Goal: Task Accomplishment & Management: Use online tool/utility

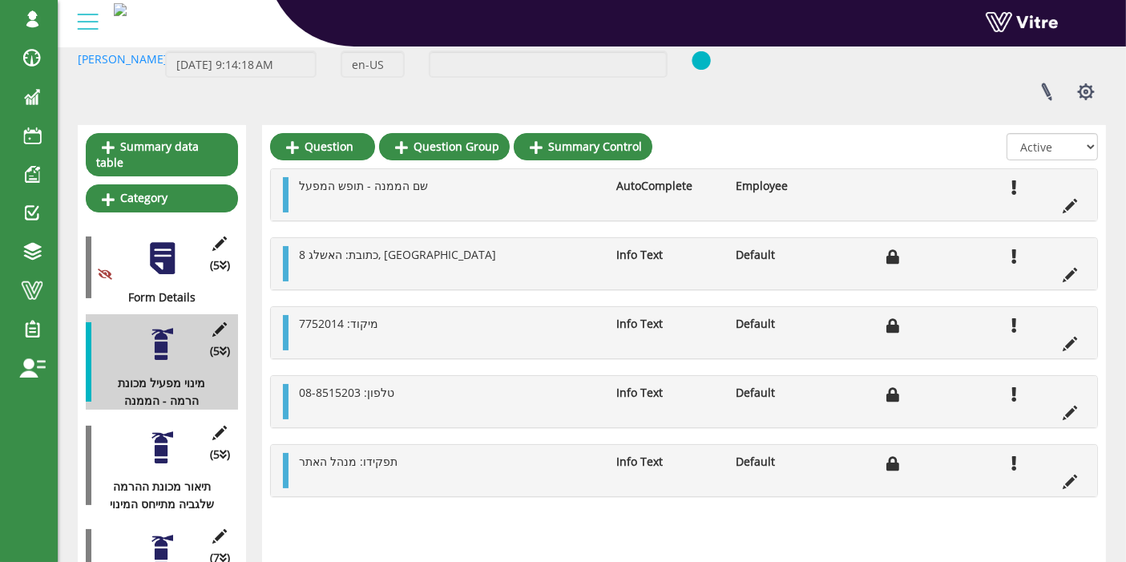
scroll to position [99, 0]
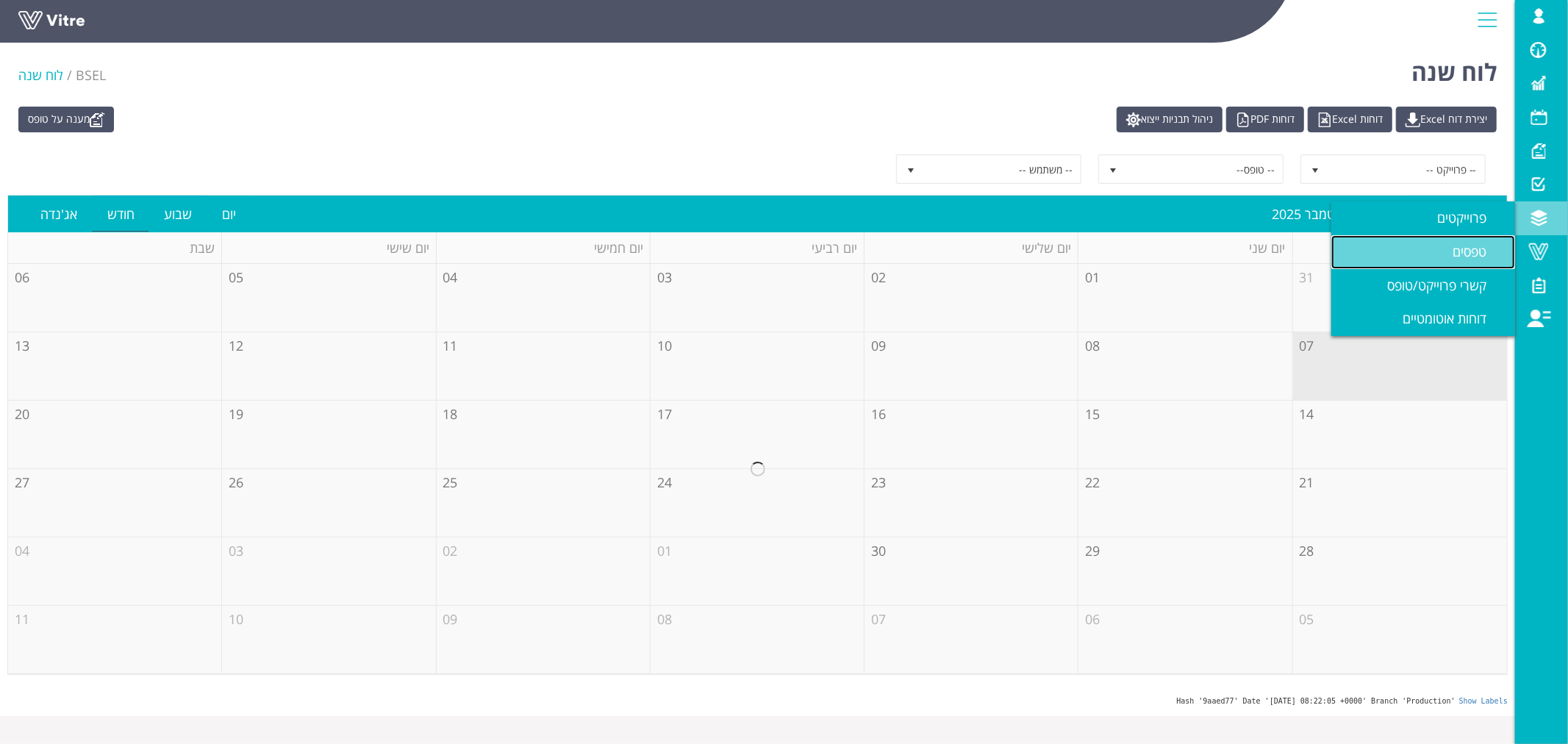
click at [1471, 248] on span "טפסים" at bounding box center [1478, 251] width 51 height 17
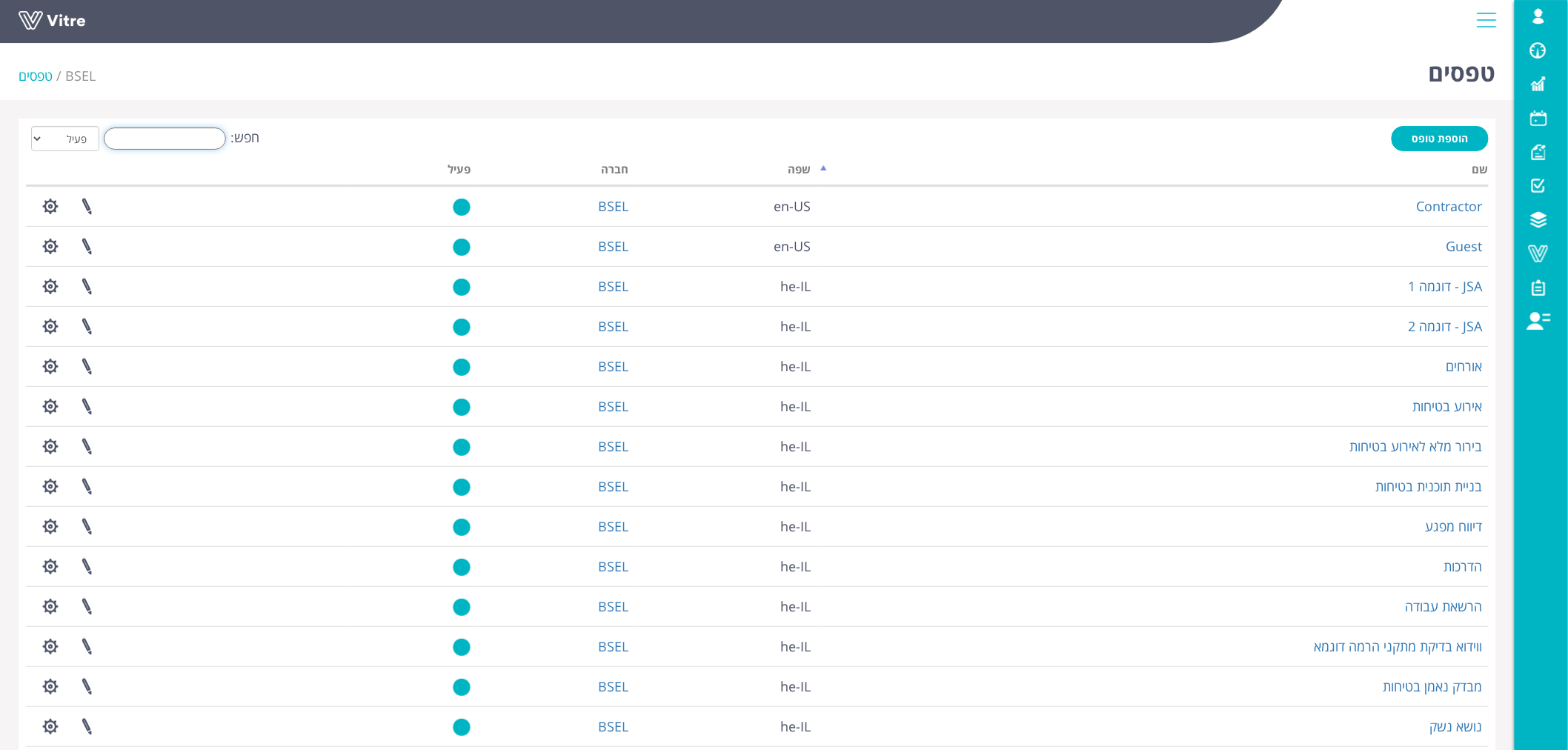
click at [194, 136] on input "חפש:" at bounding box center [165, 139] width 122 height 22
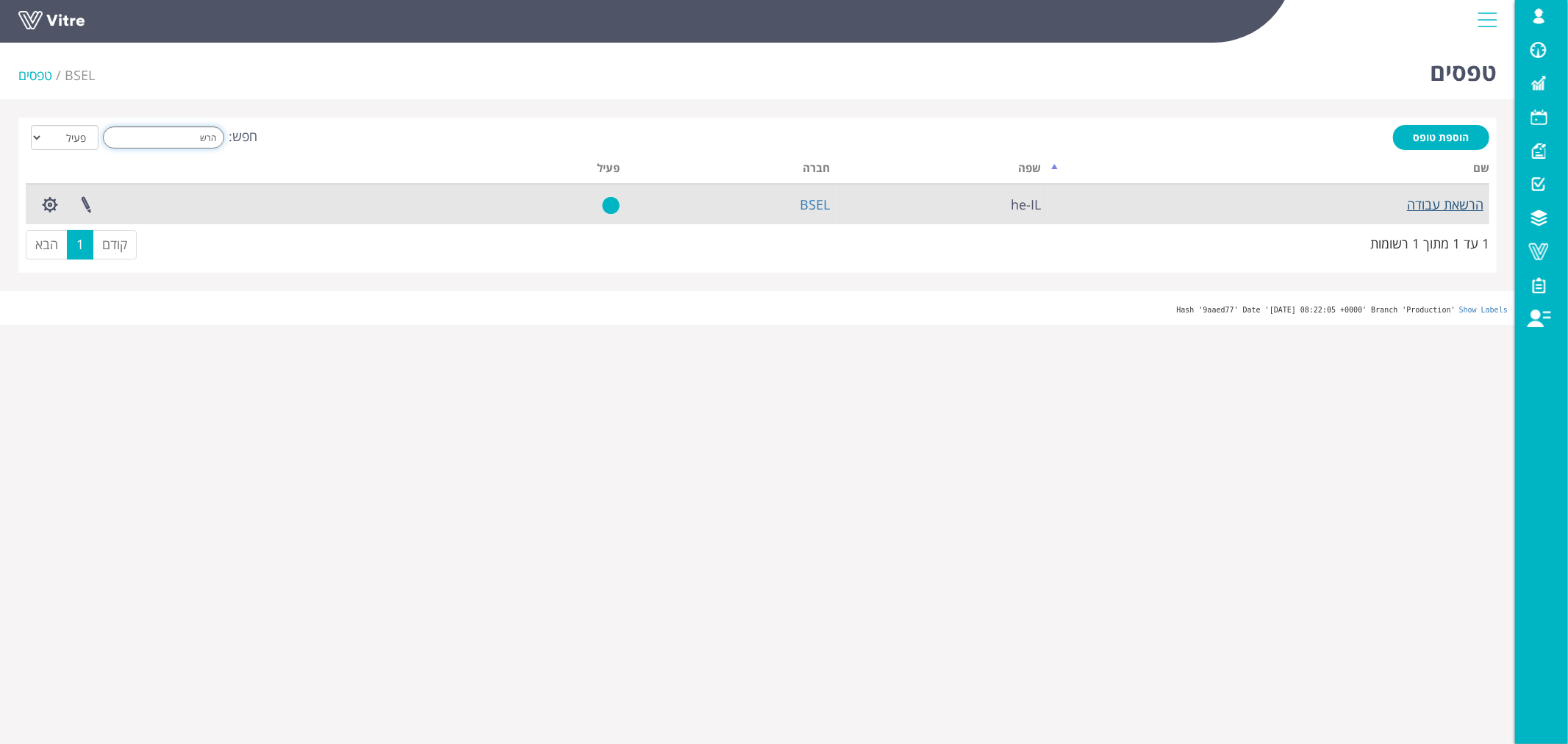
type input "הרש"
click at [1424, 206] on link "הרשאת עבודה" at bounding box center [1444, 204] width 76 height 17
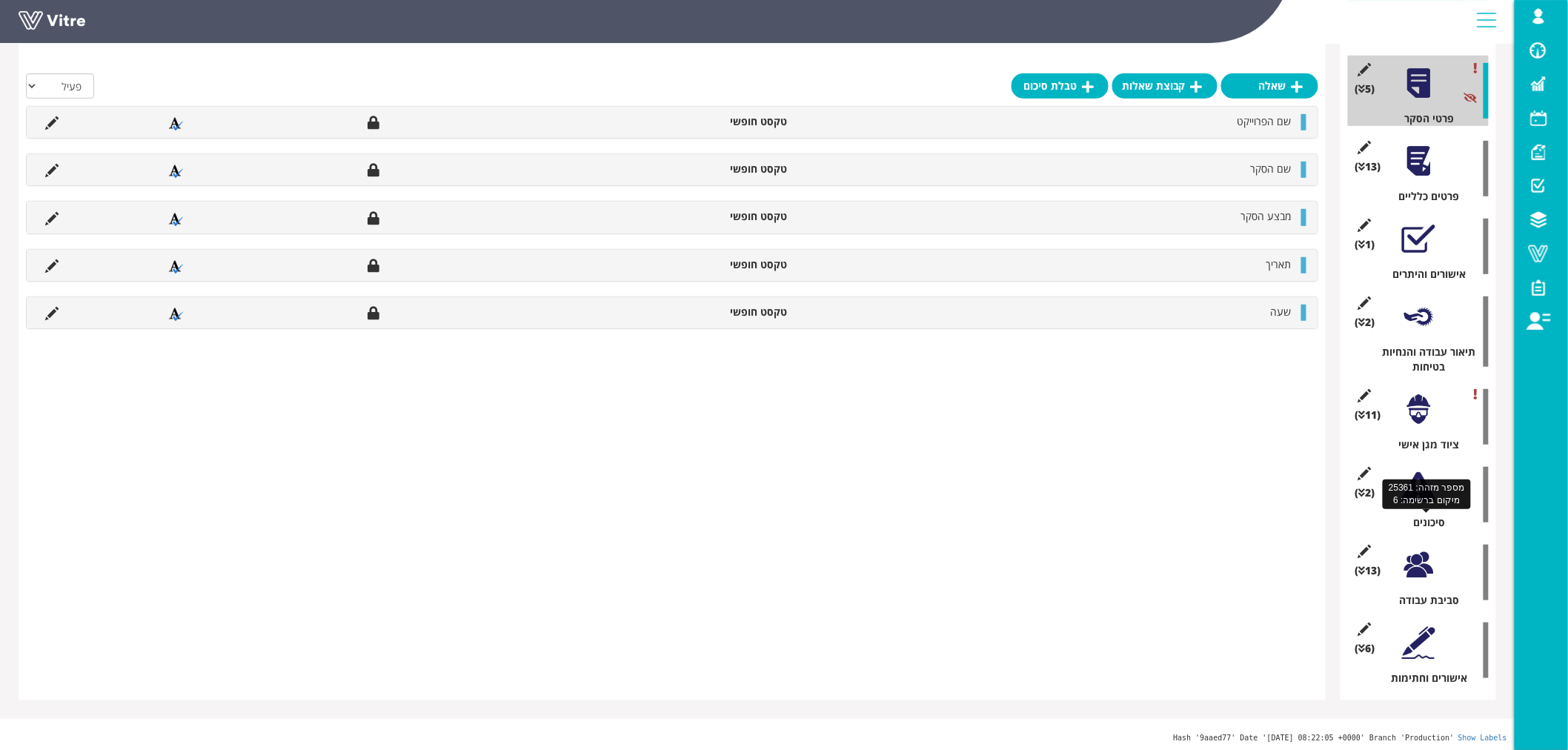
scroll to position [233, 0]
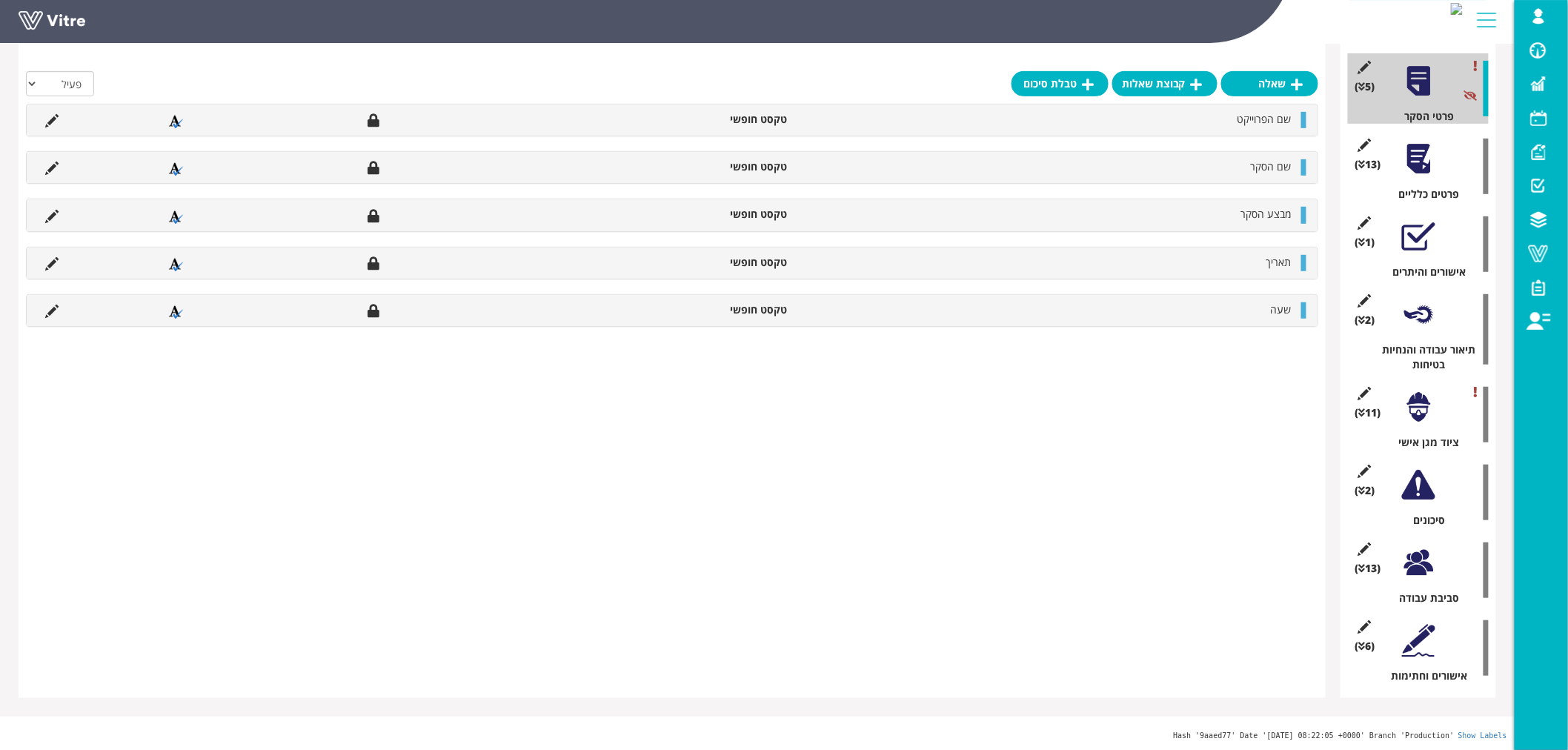
click at [1414, 559] on div at bounding box center [1419, 563] width 33 height 33
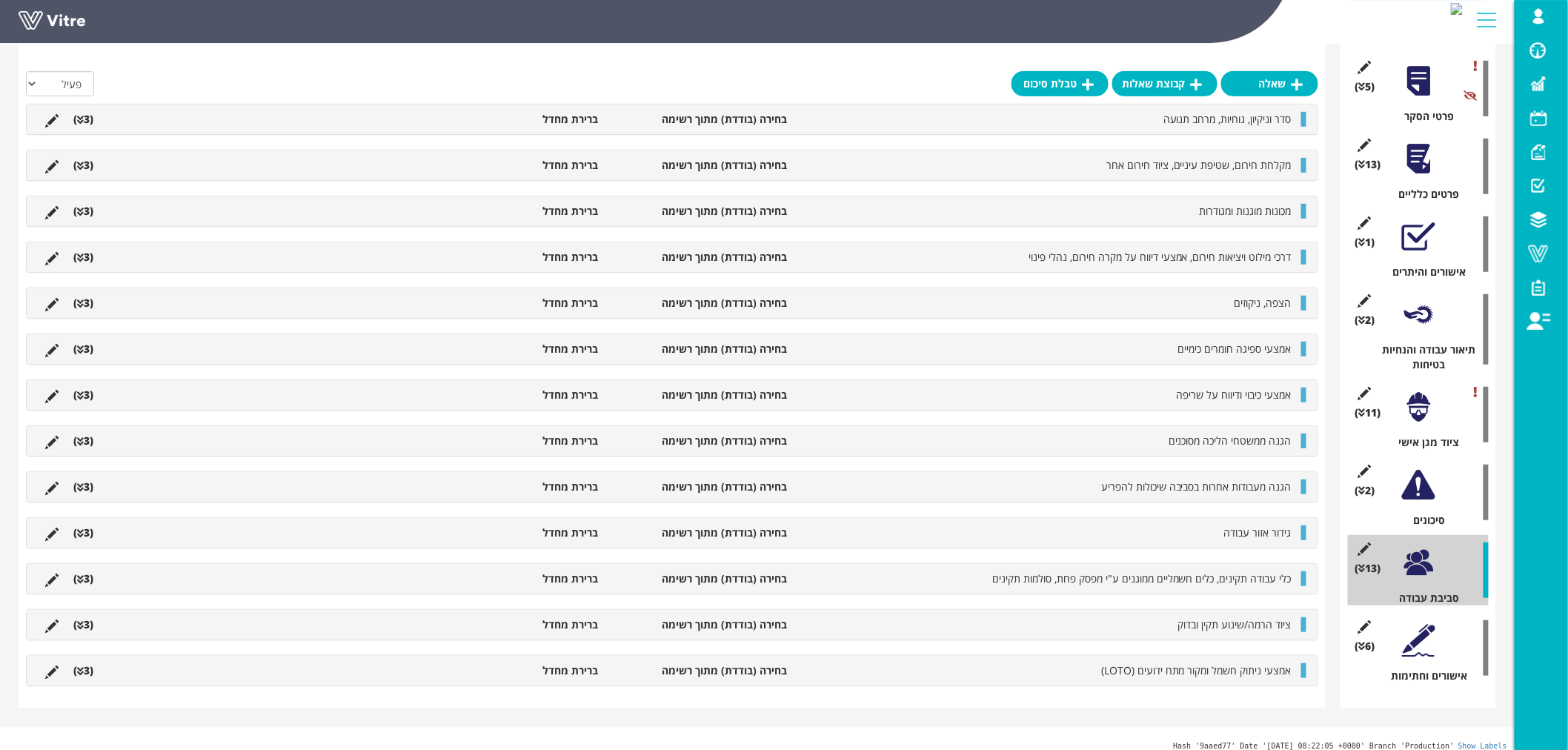
click at [1410, 641] on div at bounding box center [1419, 641] width 33 height 33
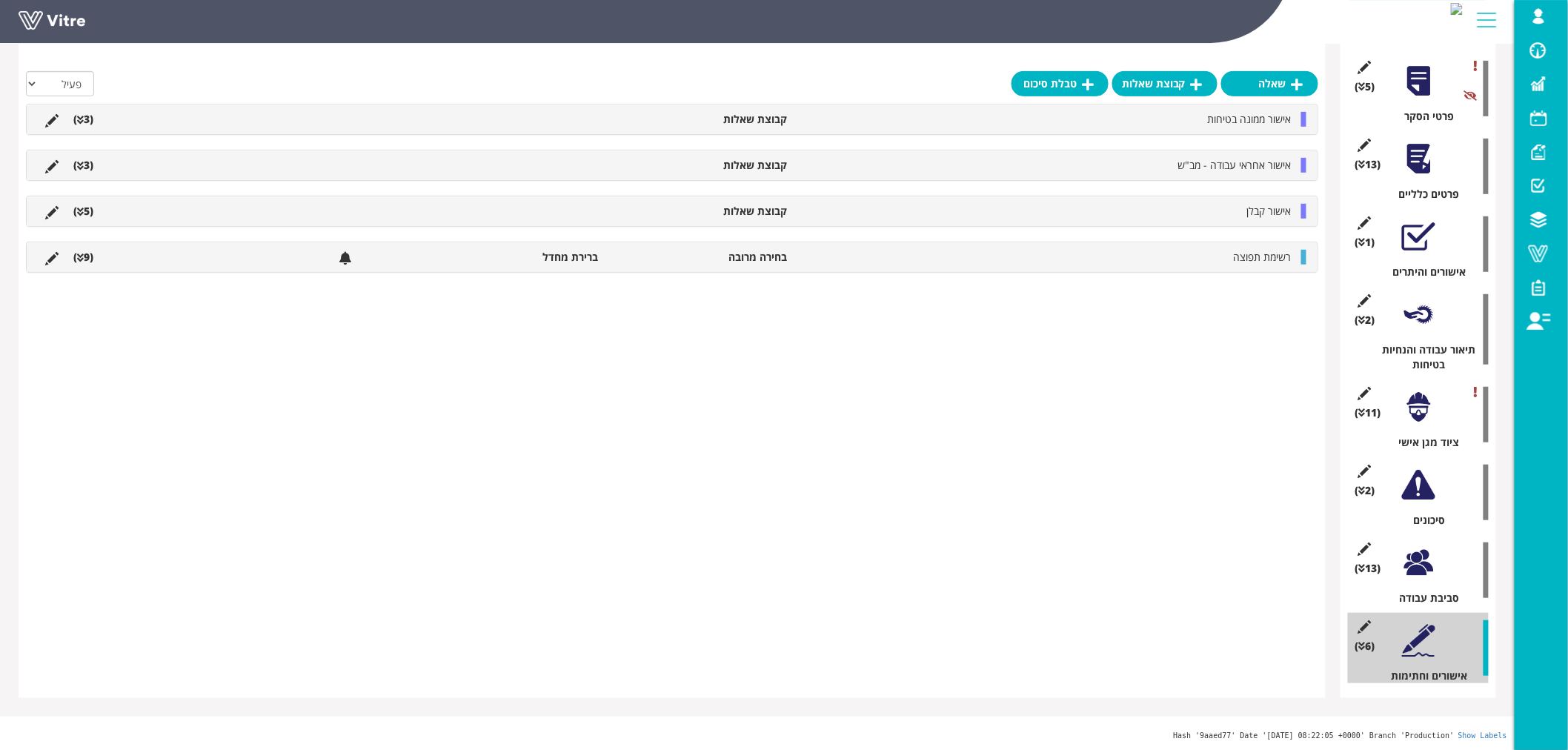
click at [86, 166] on li "(3 )" at bounding box center [83, 166] width 35 height 15
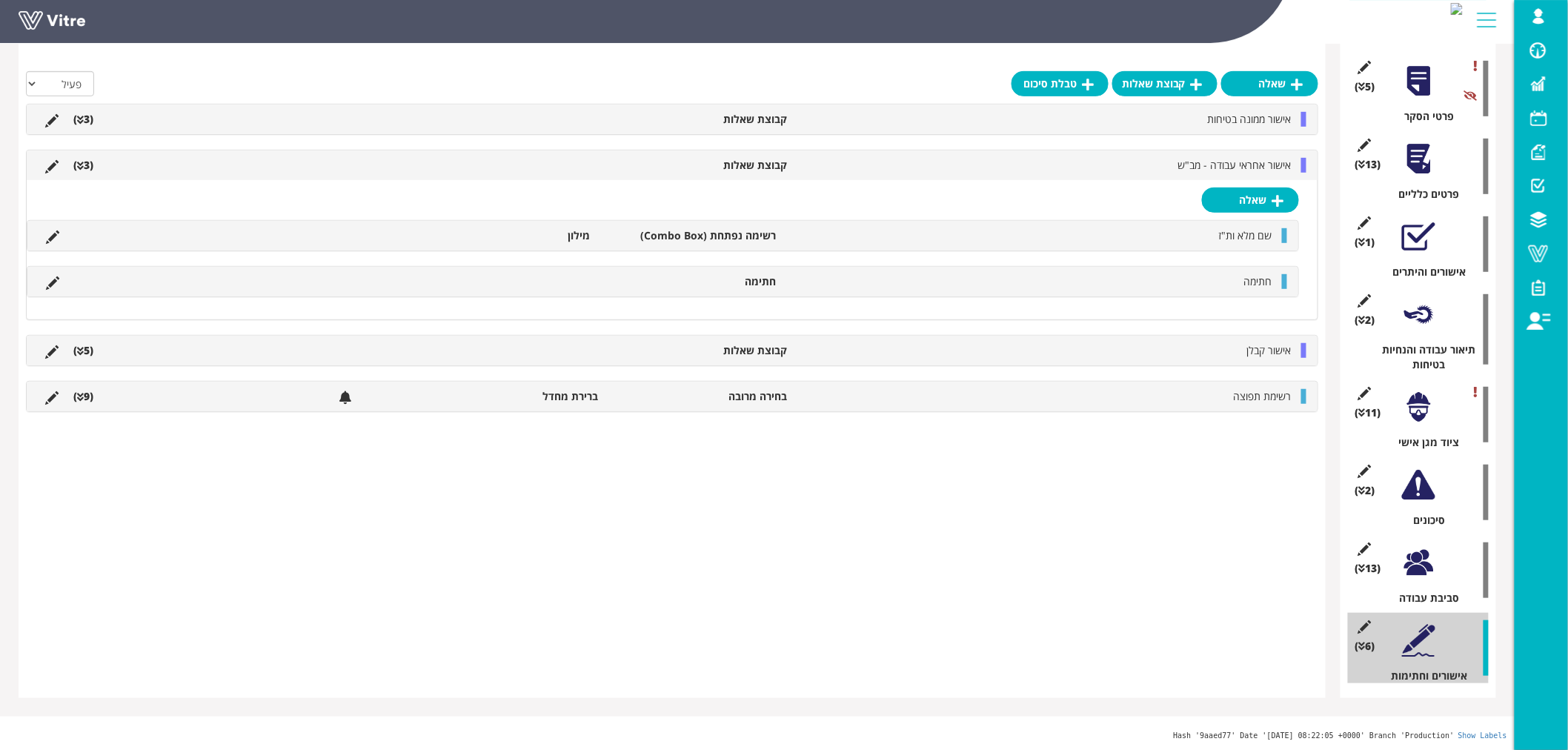
click at [1424, 485] on div at bounding box center [1419, 486] width 33 height 33
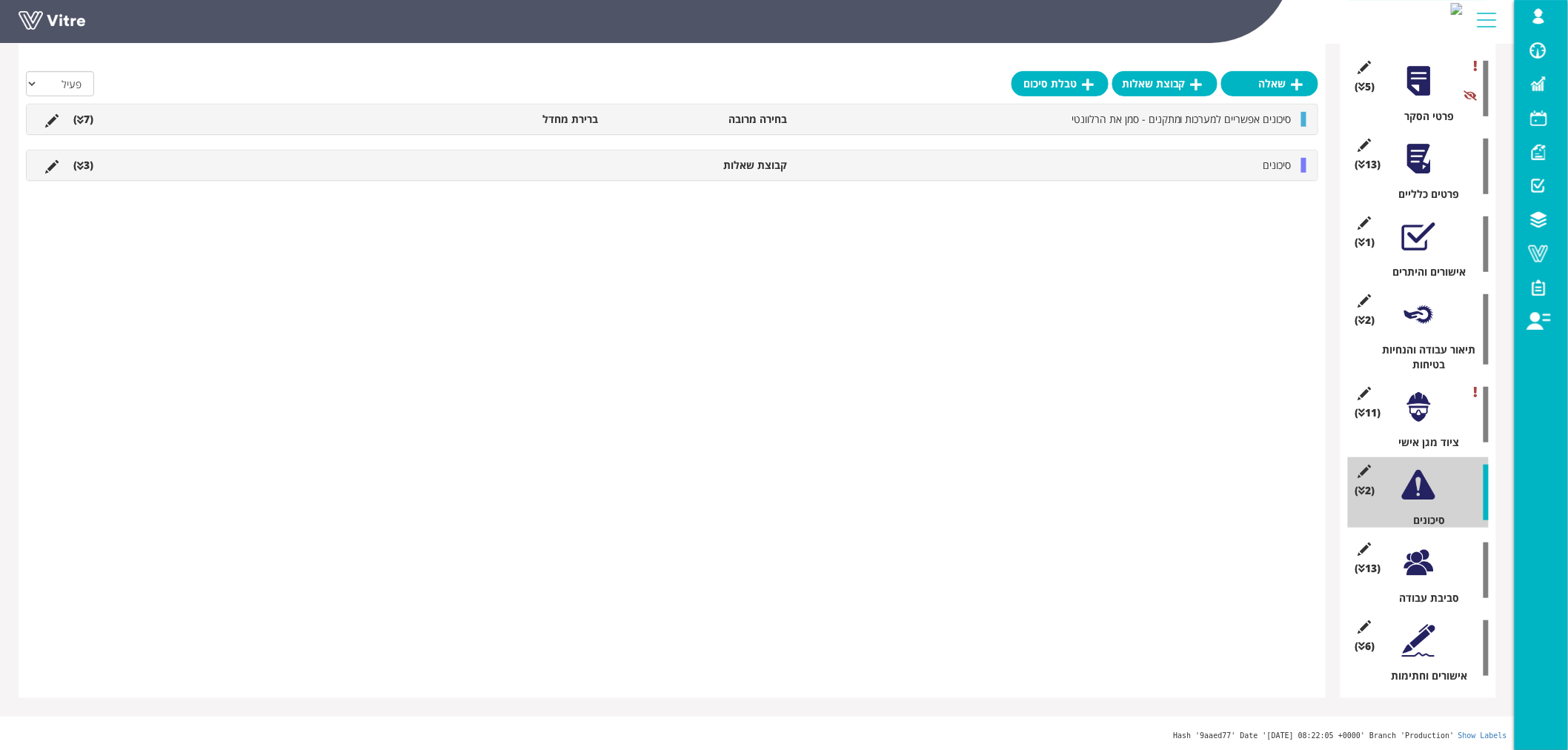
click at [1413, 566] on div at bounding box center [1419, 563] width 33 height 33
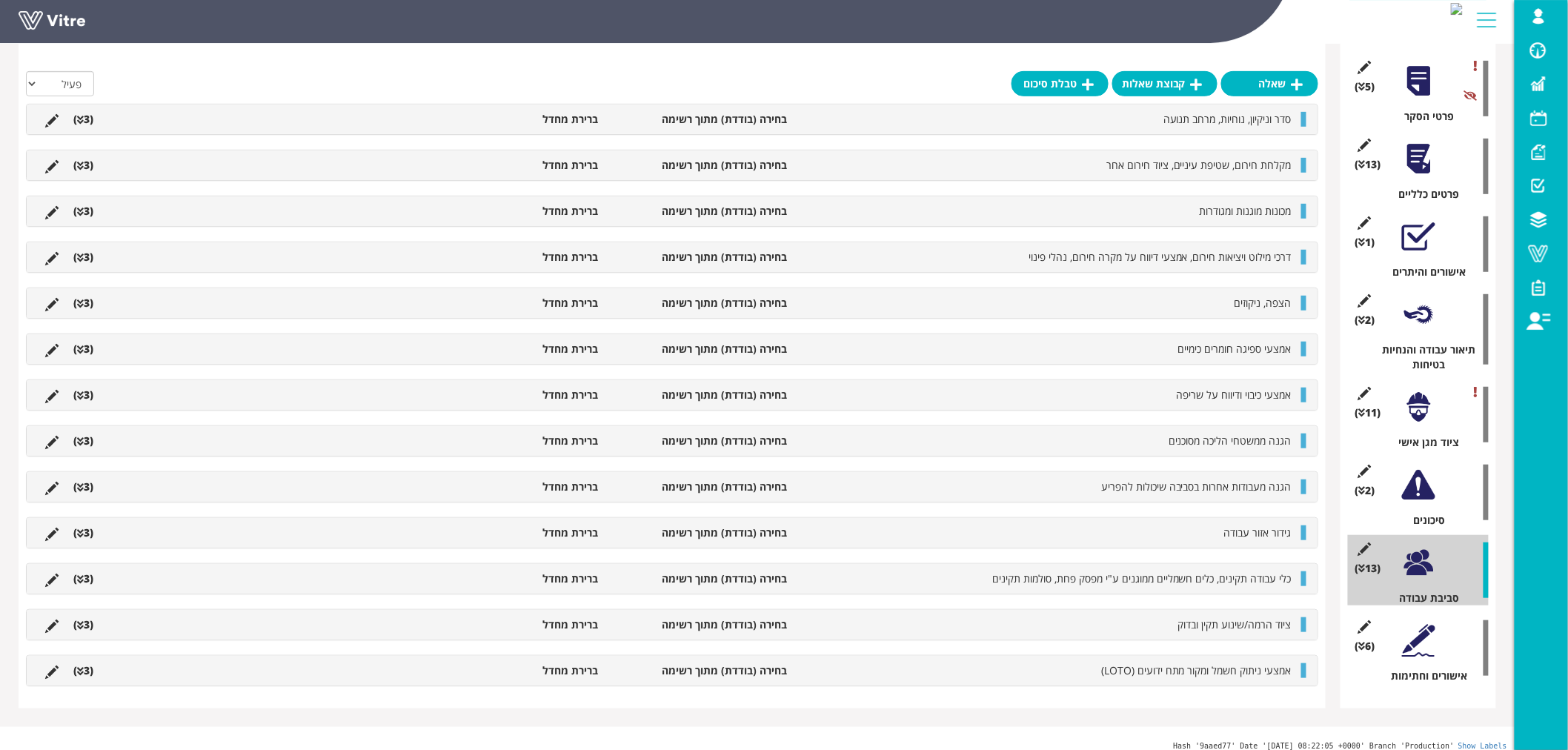
click at [80, 120] on icon at bounding box center [80, 119] width 6 height 10
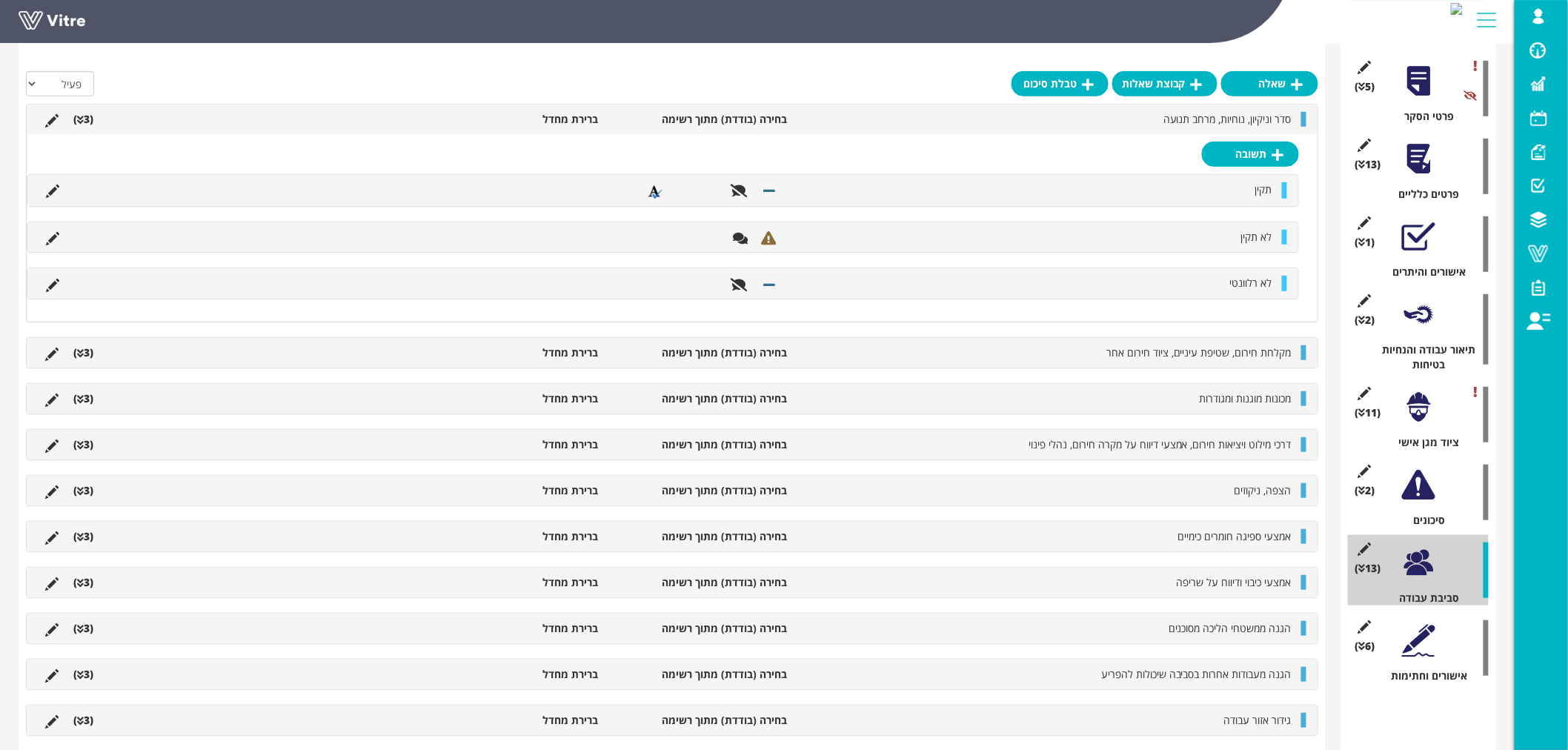
click at [86, 352] on li "(3 )" at bounding box center [83, 353] width 35 height 15
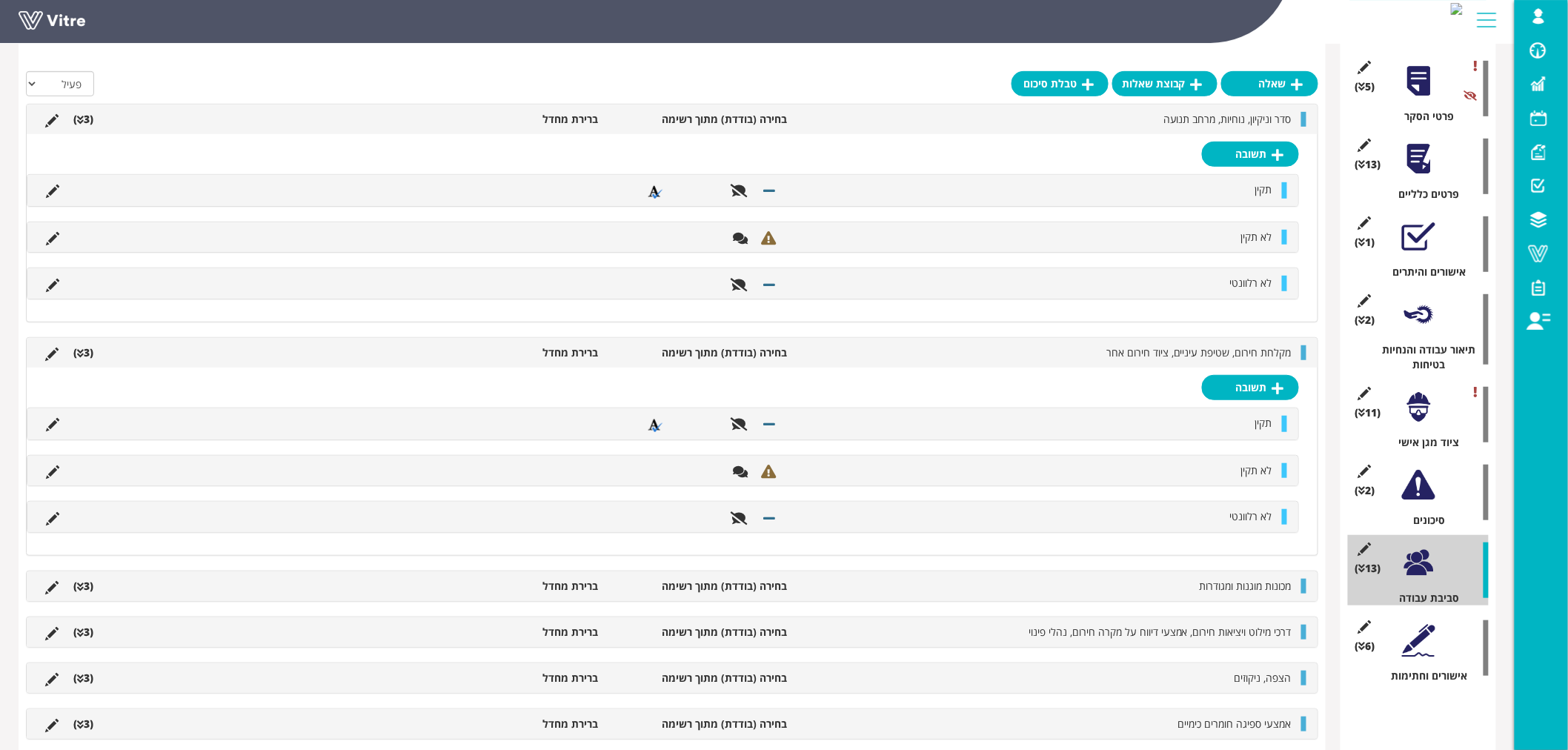
click at [80, 582] on icon at bounding box center [80, 586] width 6 height 10
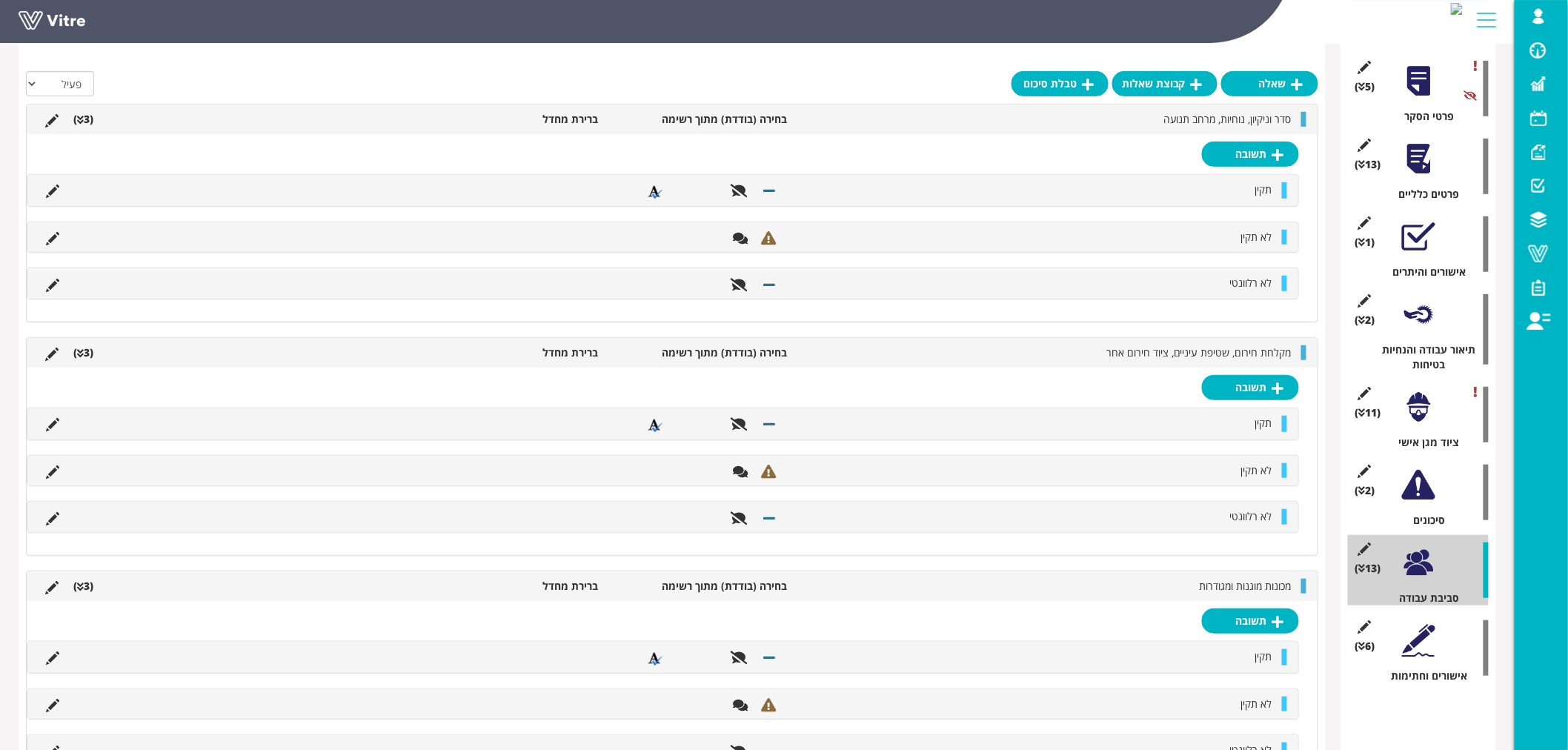
click at [78, 588] on icon at bounding box center [80, 586] width 6 height 10
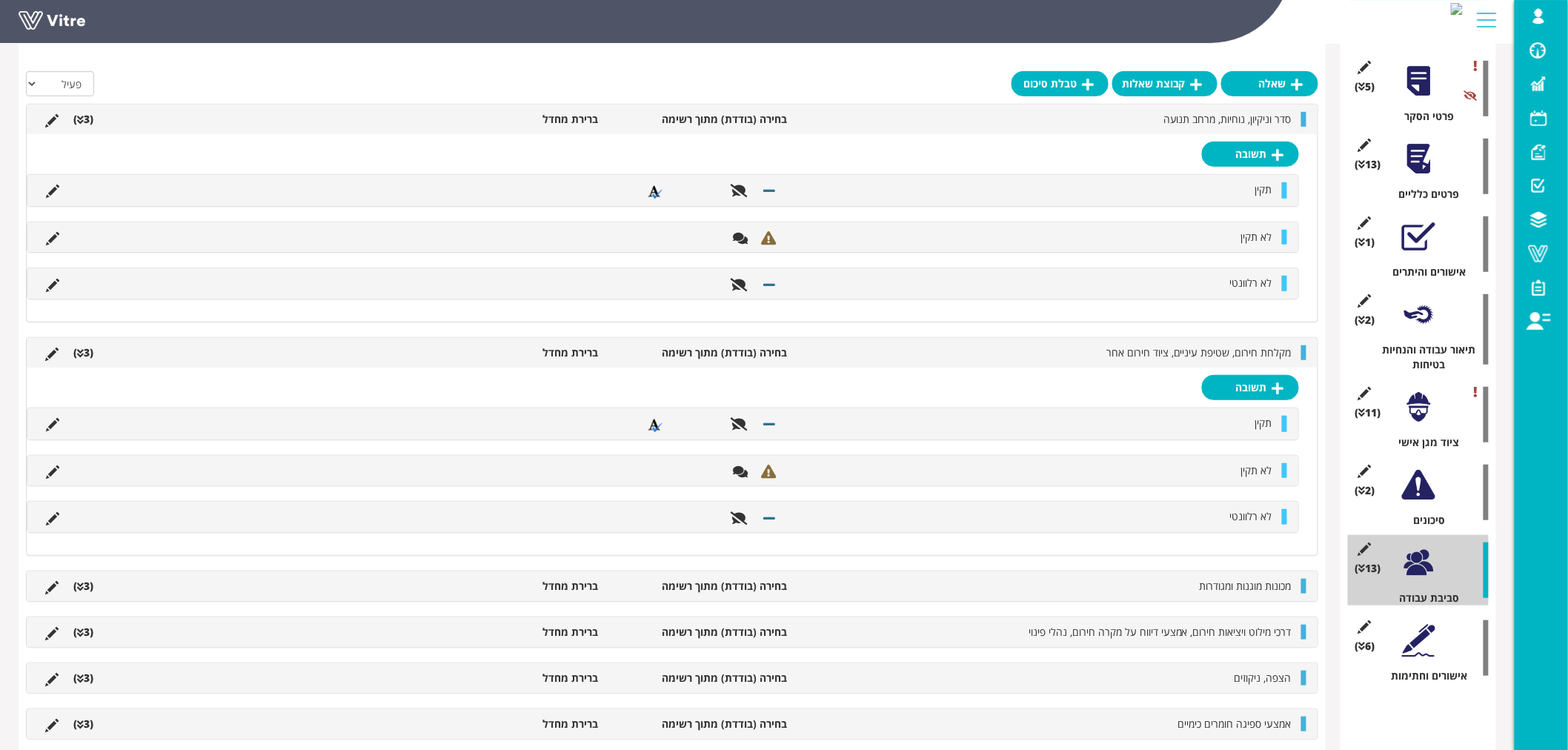
click at [87, 350] on li "(3 )" at bounding box center [83, 353] width 35 height 15
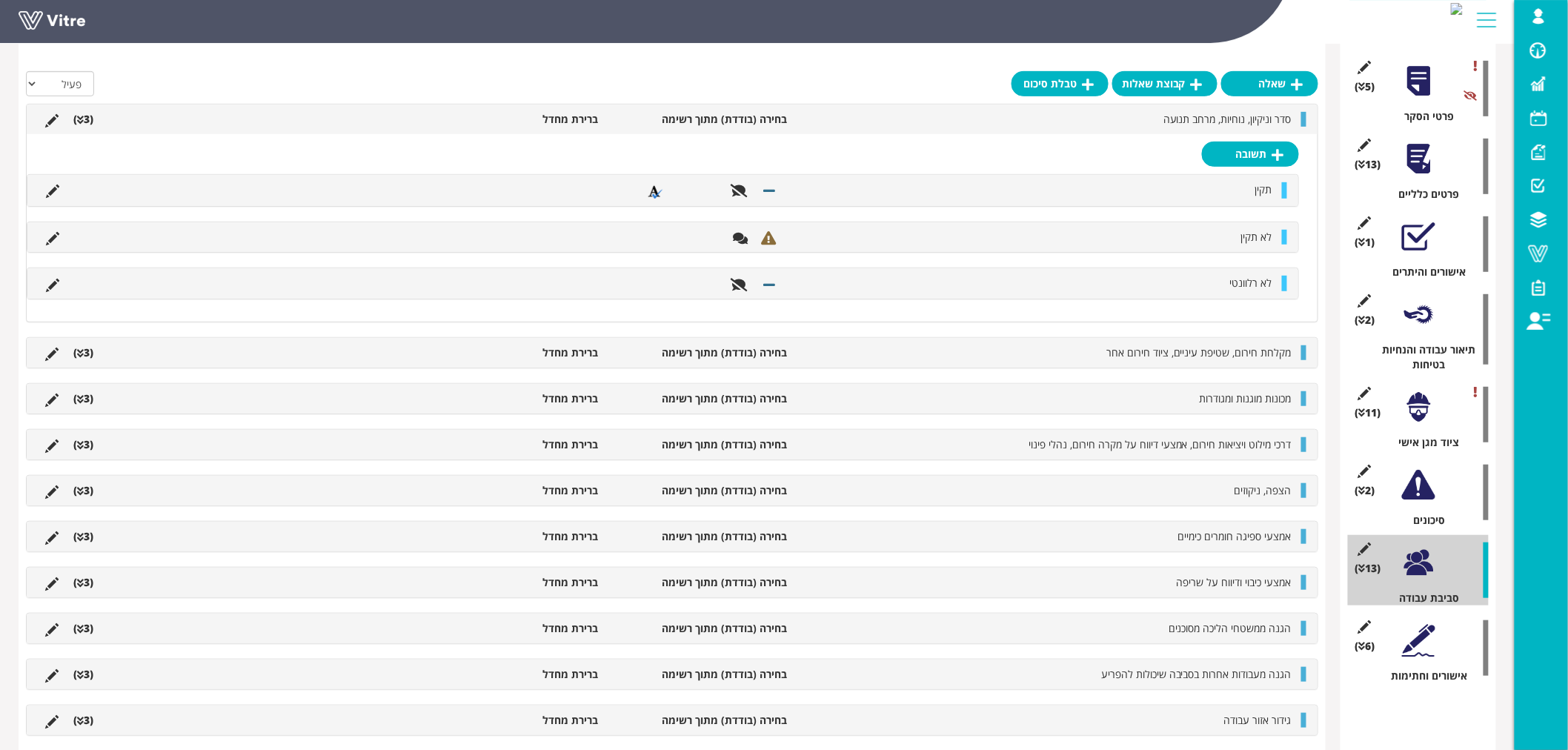
click at [84, 115] on li "(3 )" at bounding box center [83, 119] width 35 height 15
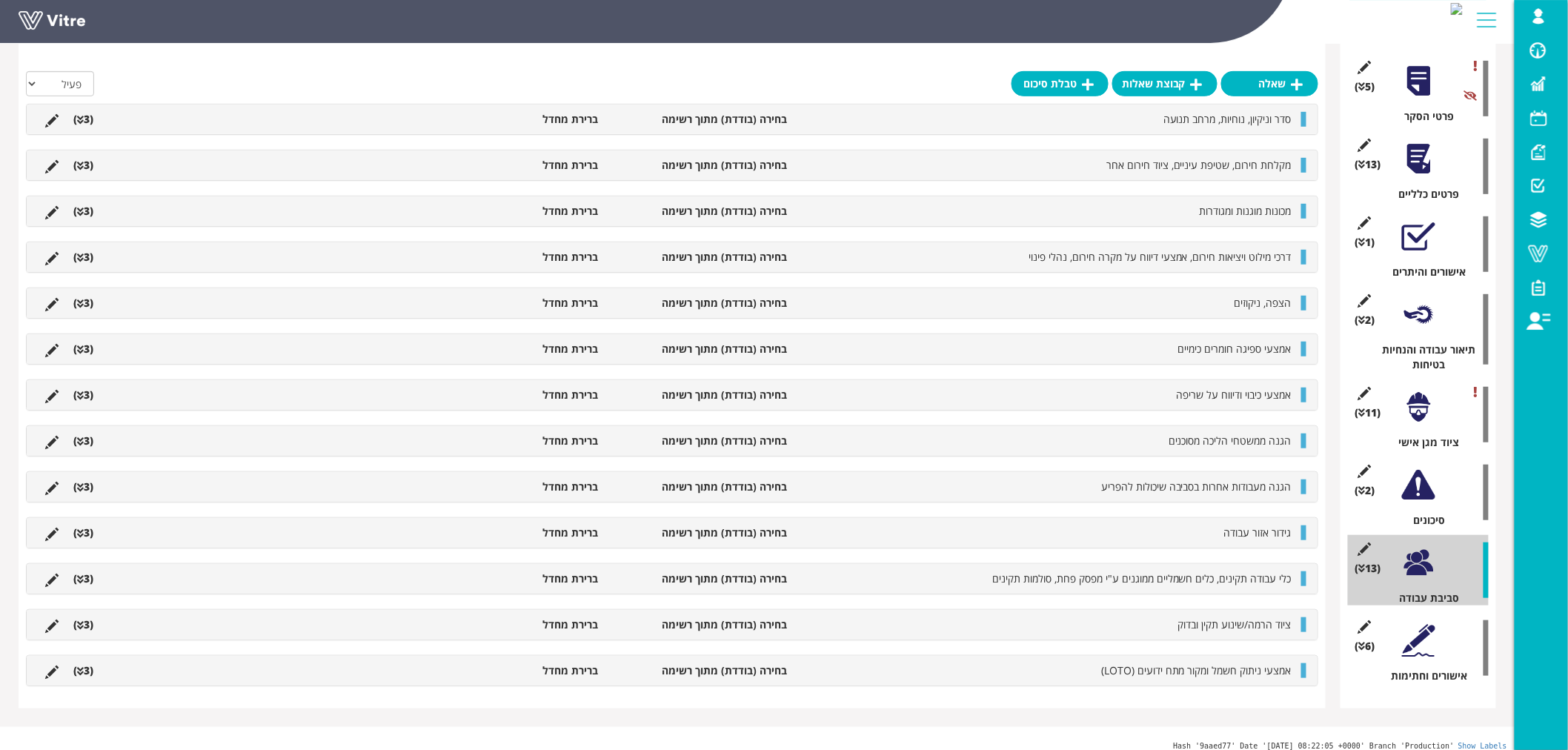
click at [82, 398] on icon at bounding box center [80, 395] width 6 height 10
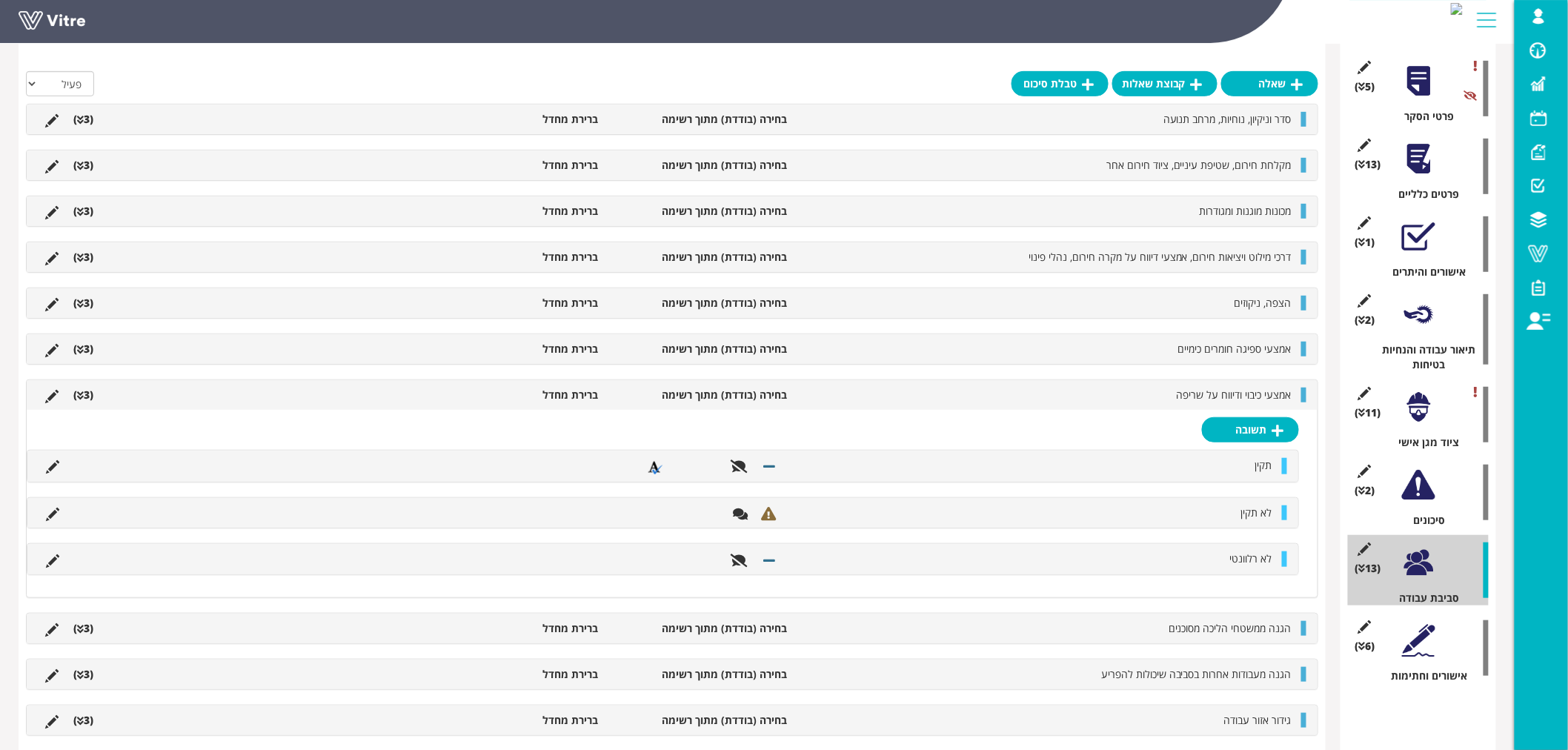
click at [1091, 394] on li "אמצעי כיבוי ודיווח על שריפה" at bounding box center [1047, 395] width 505 height 15
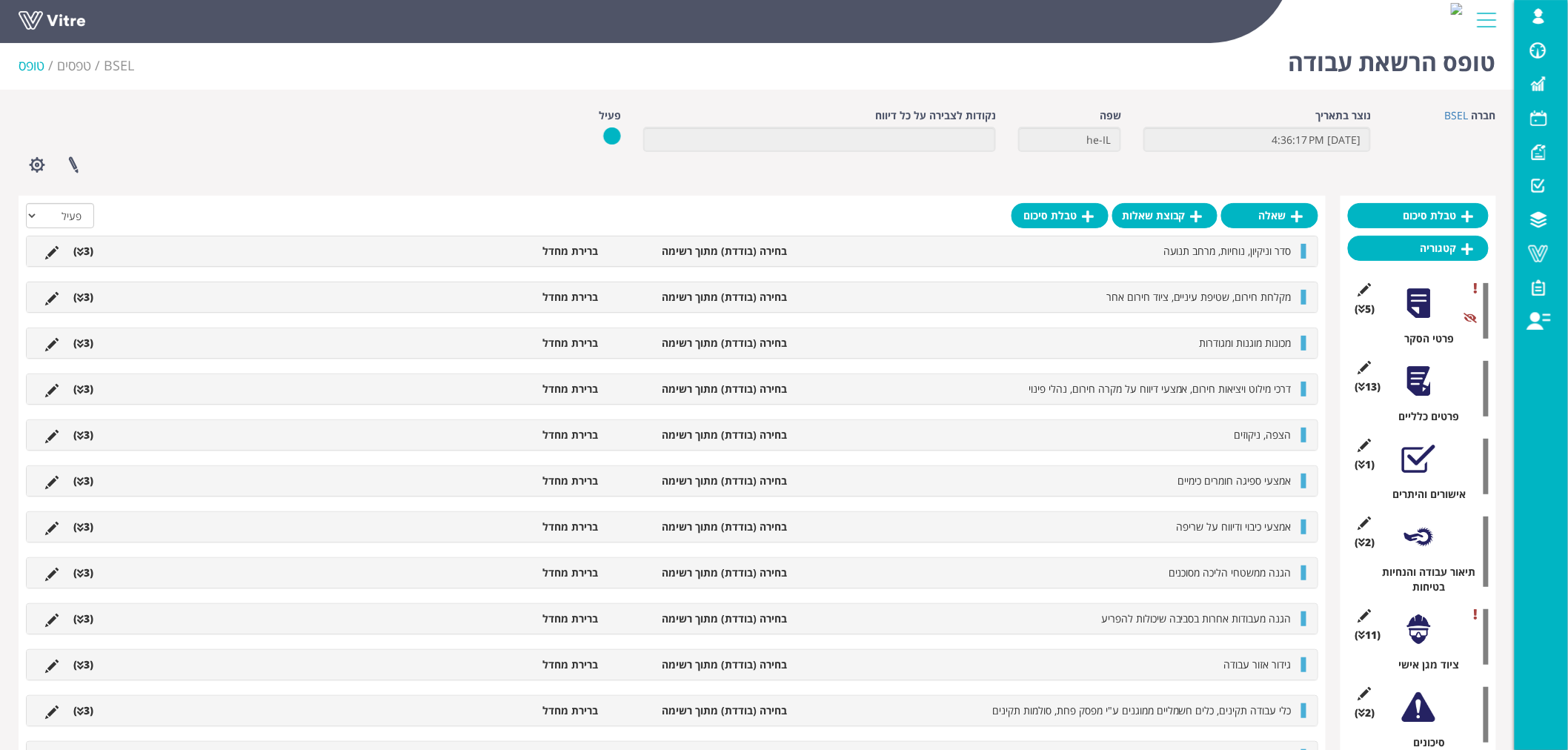
scroll to position [0, 0]
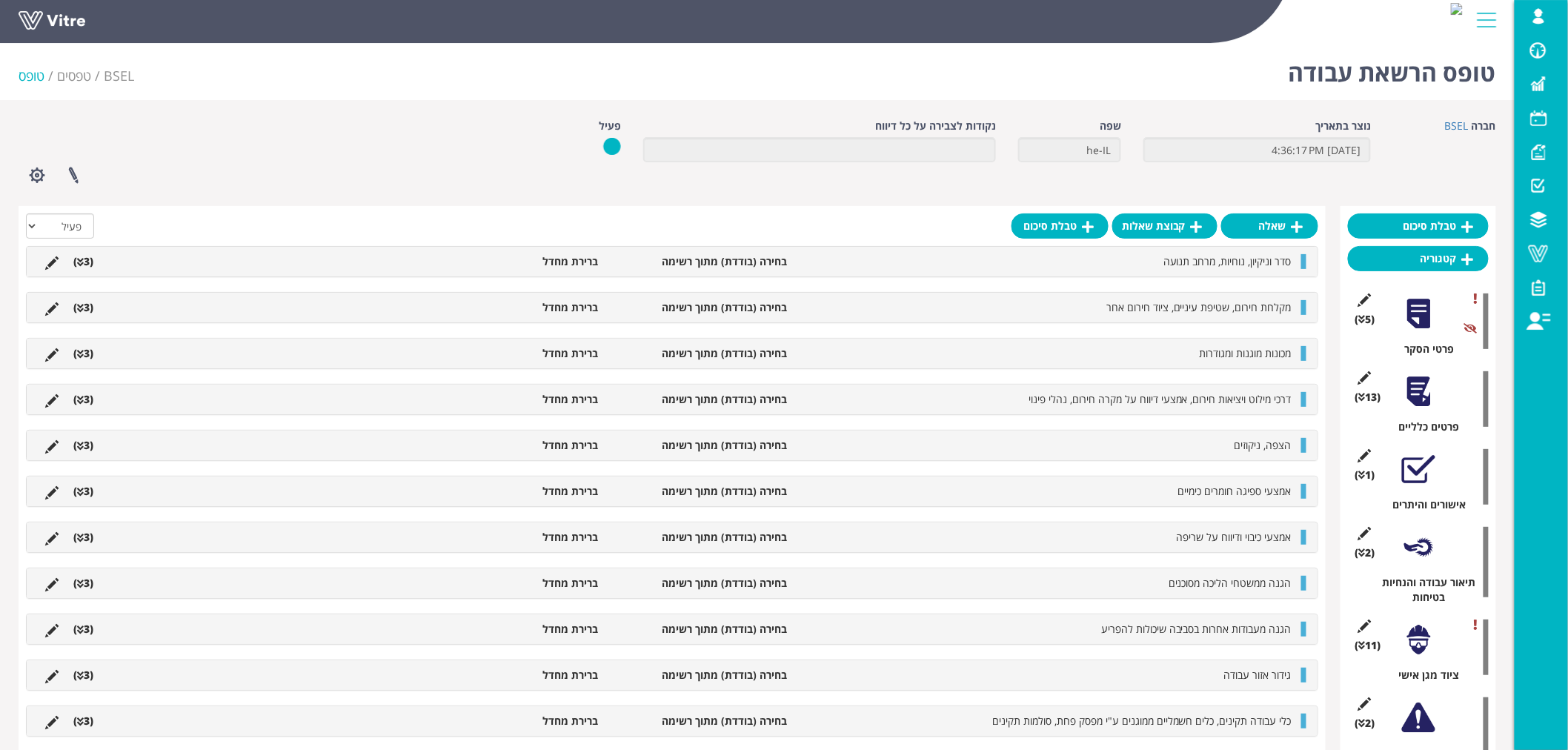
click at [1416, 400] on div at bounding box center [1419, 392] width 33 height 33
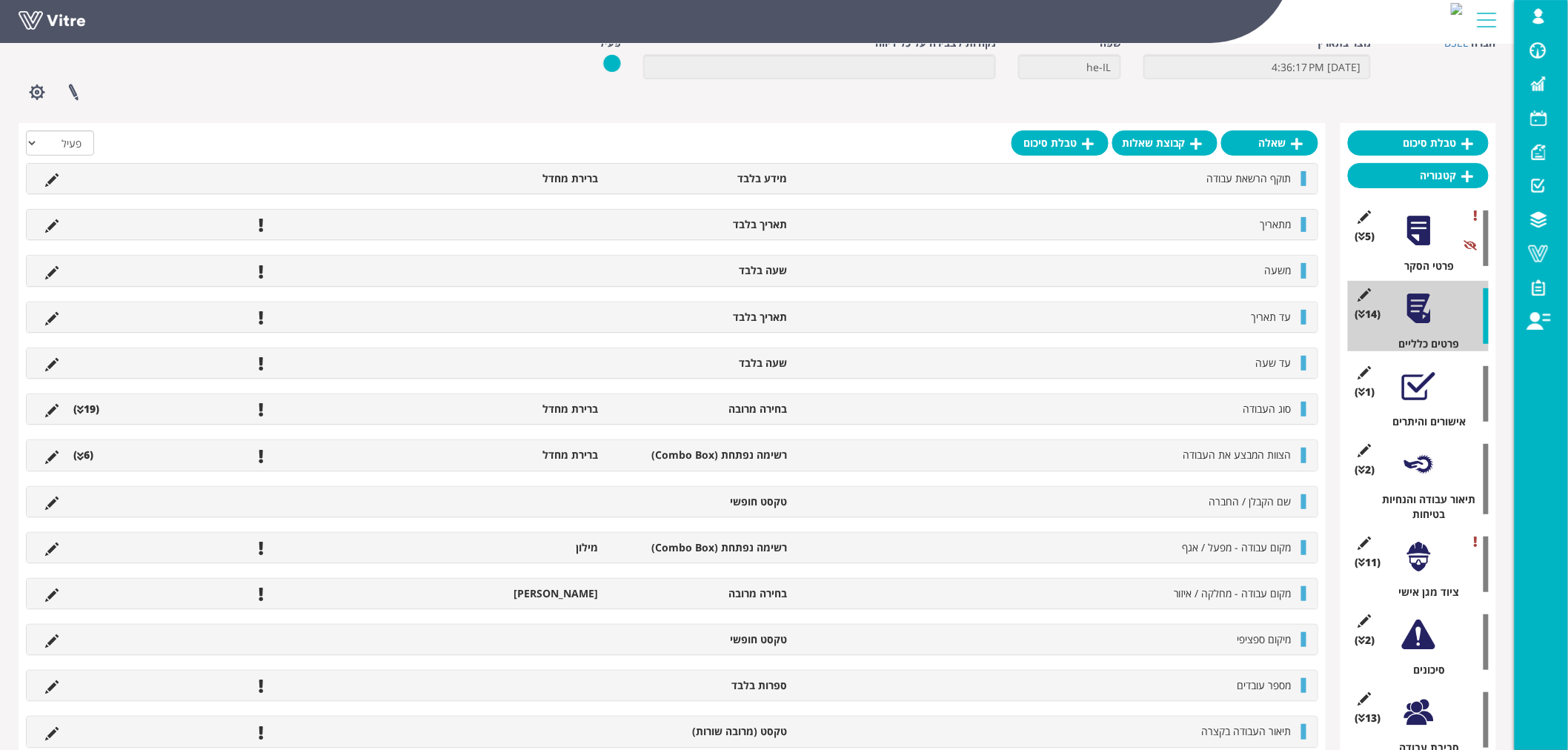
scroll to position [82, 0]
click at [1425, 233] on div at bounding box center [1419, 231] width 33 height 33
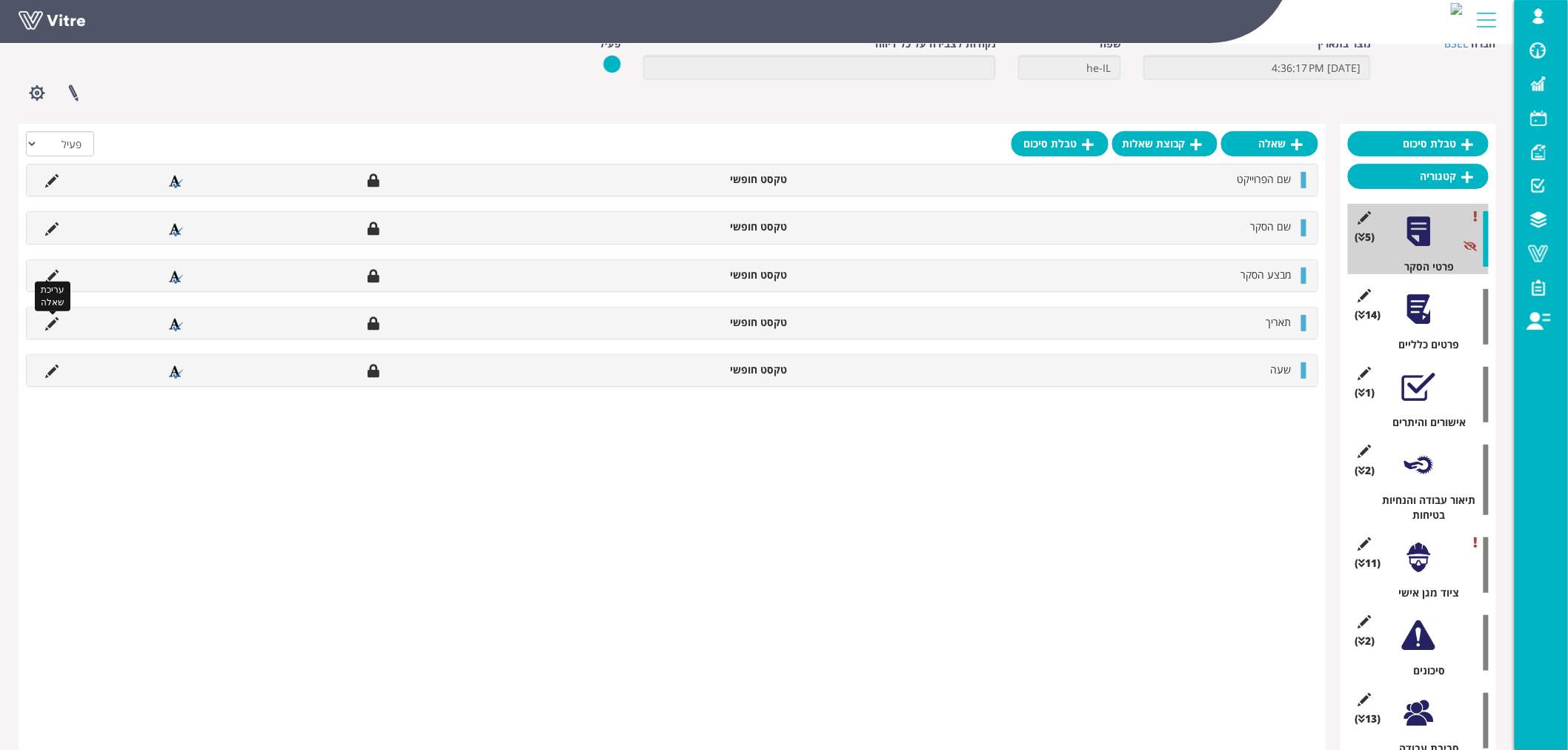
click at [53, 323] on icon at bounding box center [52, 324] width 13 height 13
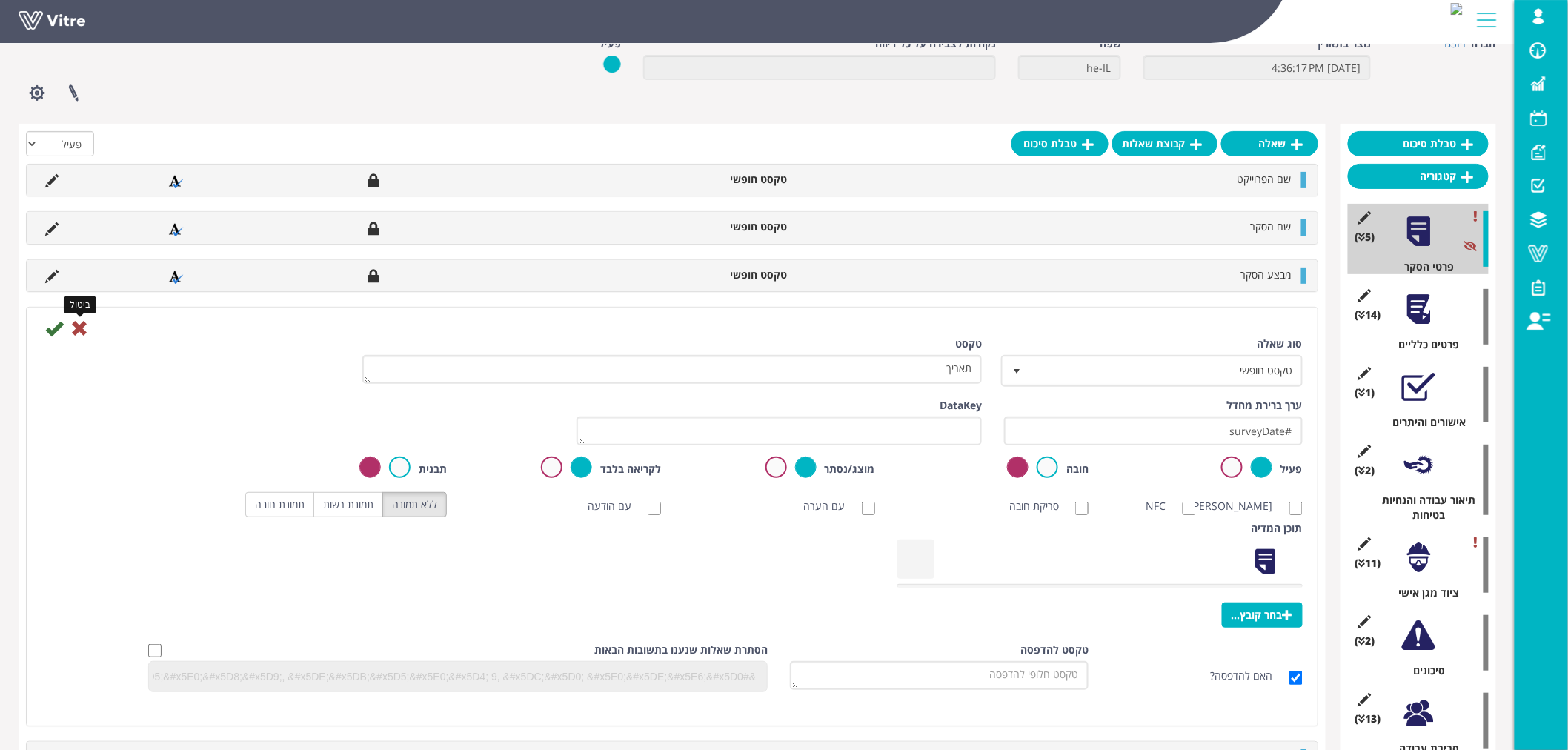
click at [80, 331] on icon at bounding box center [79, 327] width 18 height 18
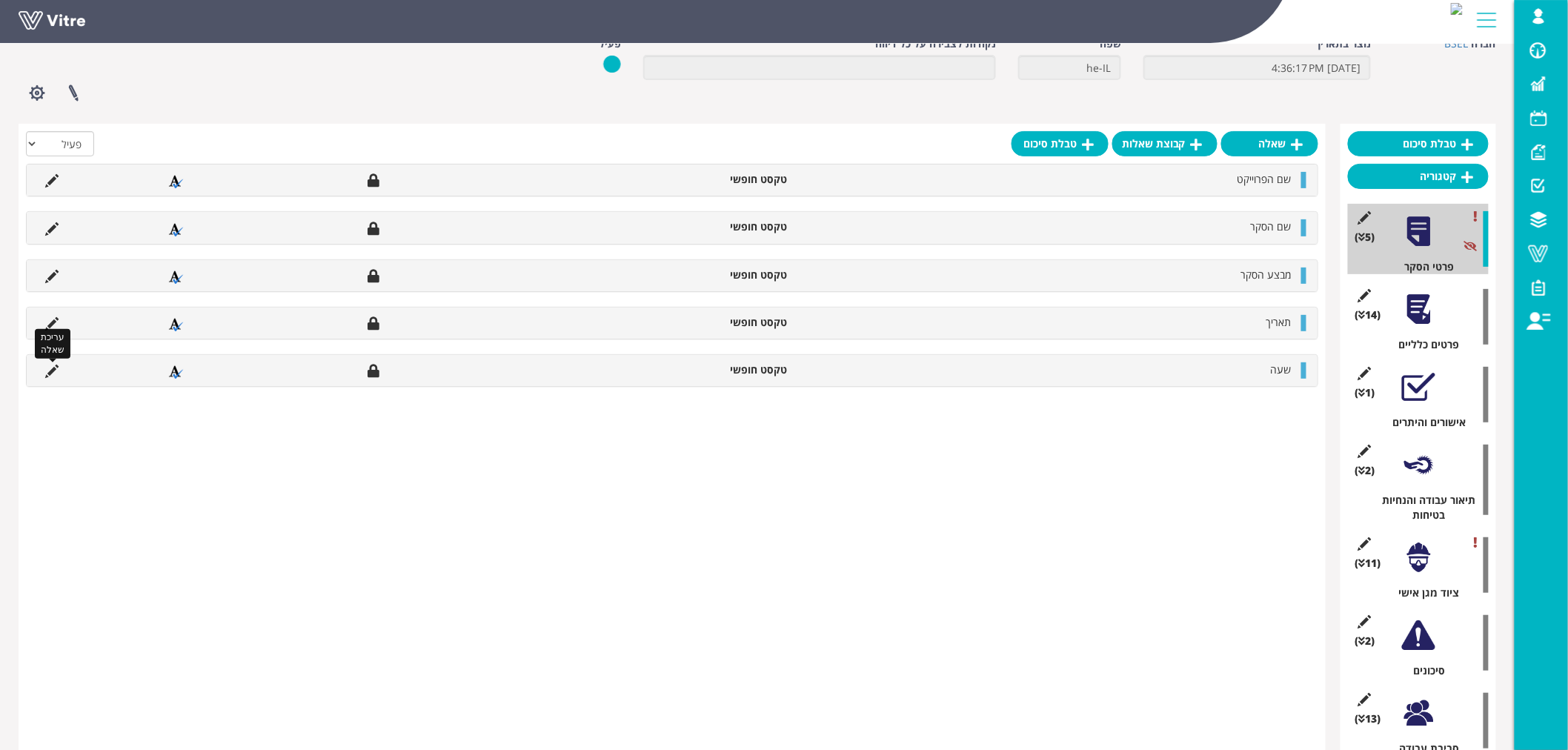
click at [47, 373] on icon at bounding box center [52, 371] width 13 height 13
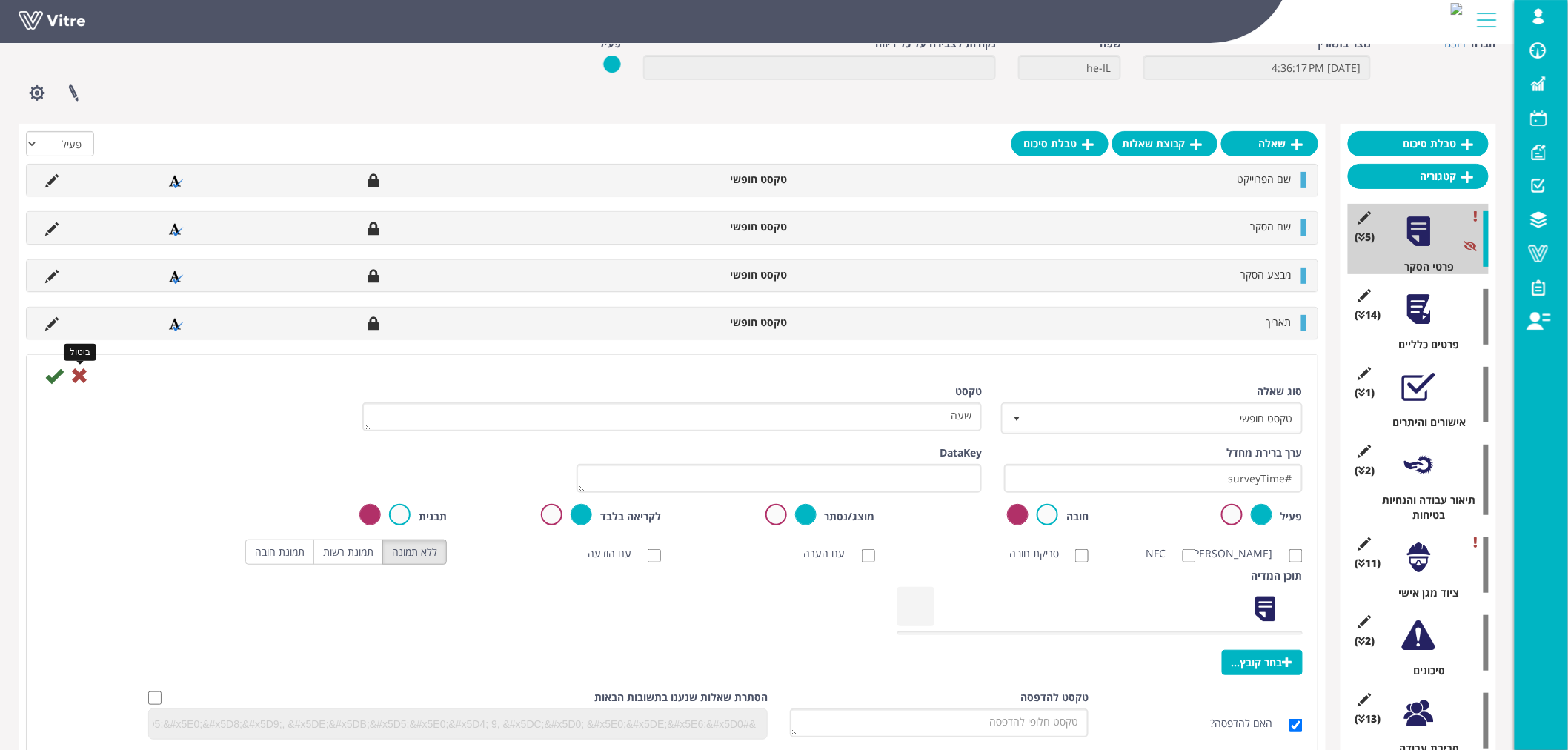
click at [80, 376] on icon at bounding box center [79, 375] width 18 height 18
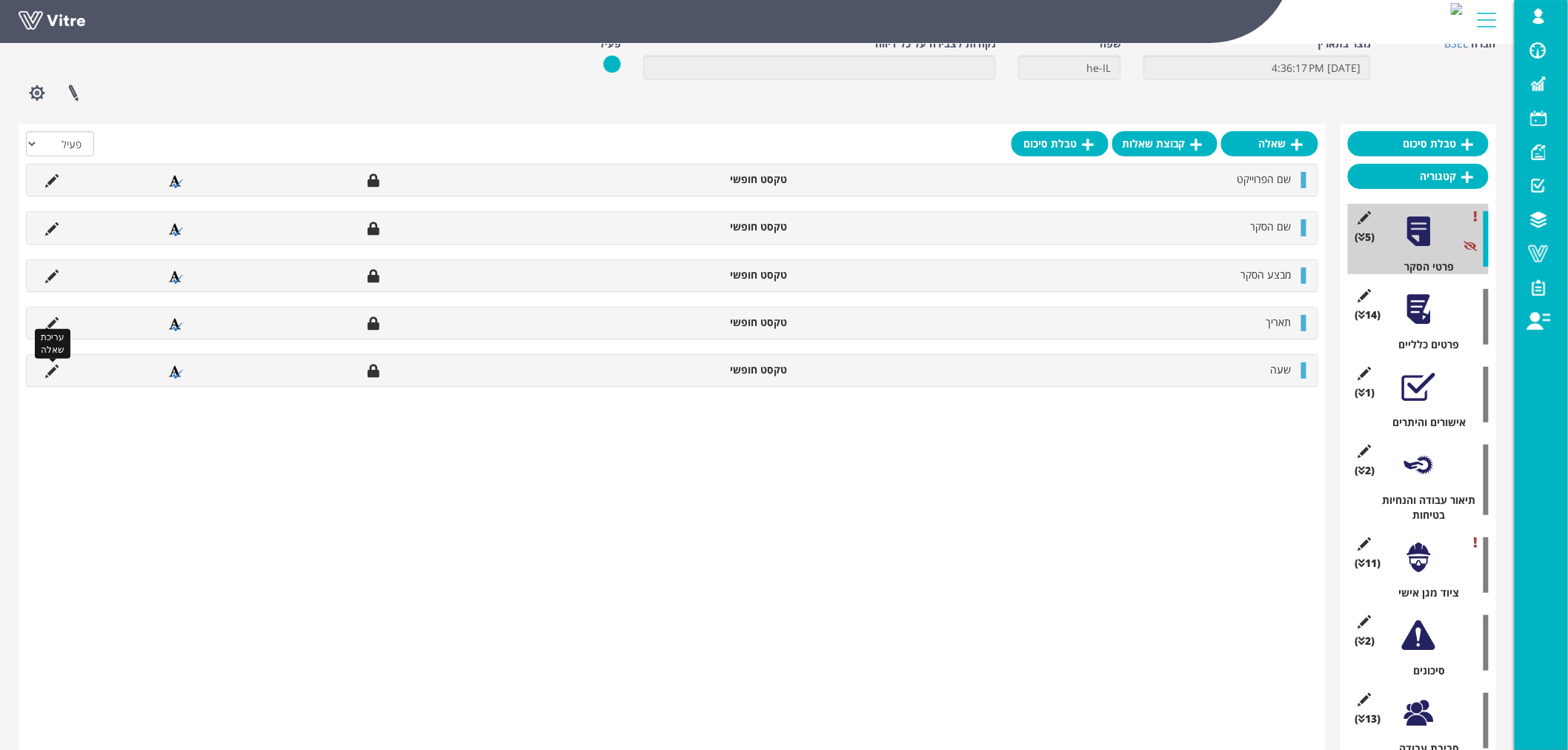
click at [50, 372] on icon at bounding box center [52, 371] width 13 height 13
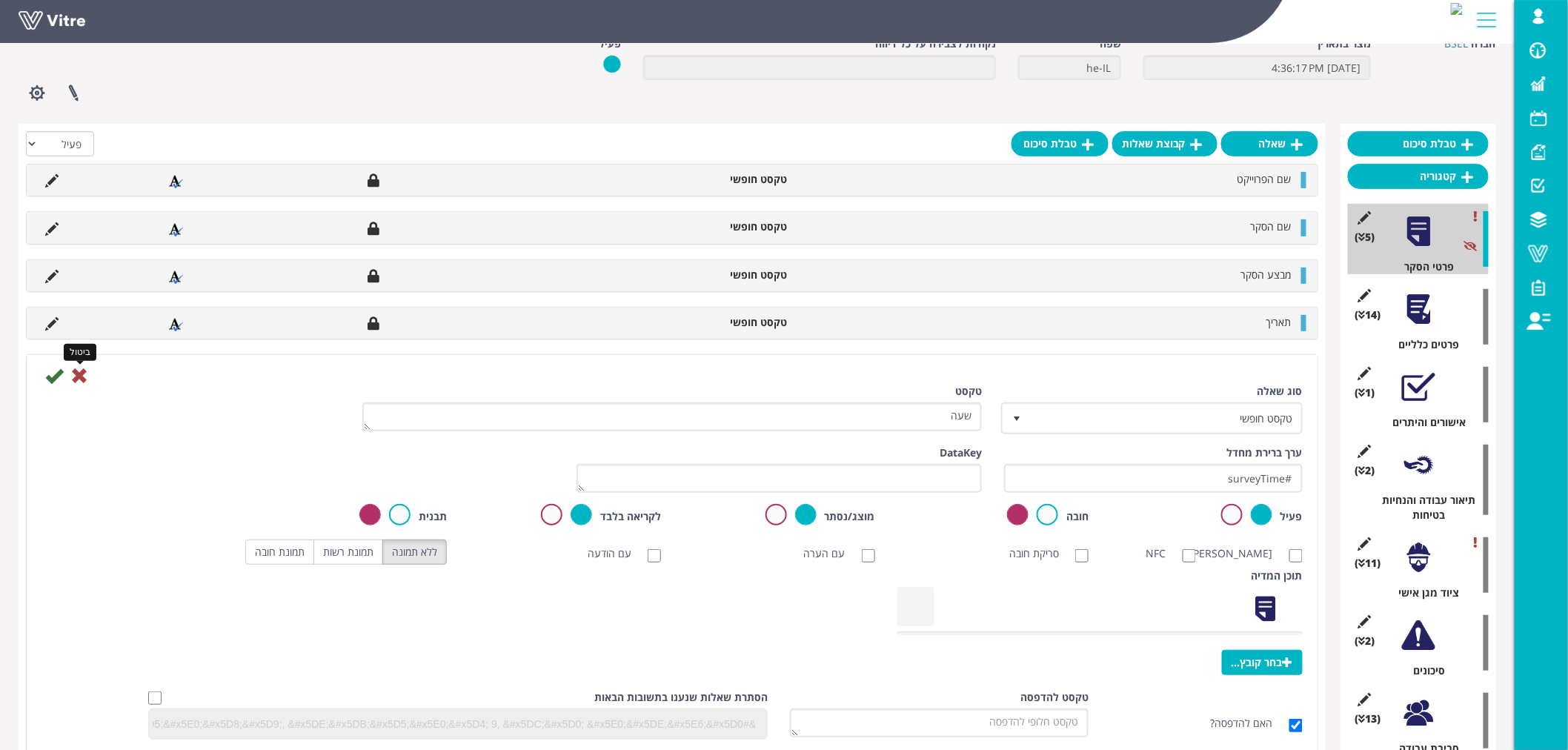
click at [80, 376] on icon at bounding box center [79, 375] width 18 height 18
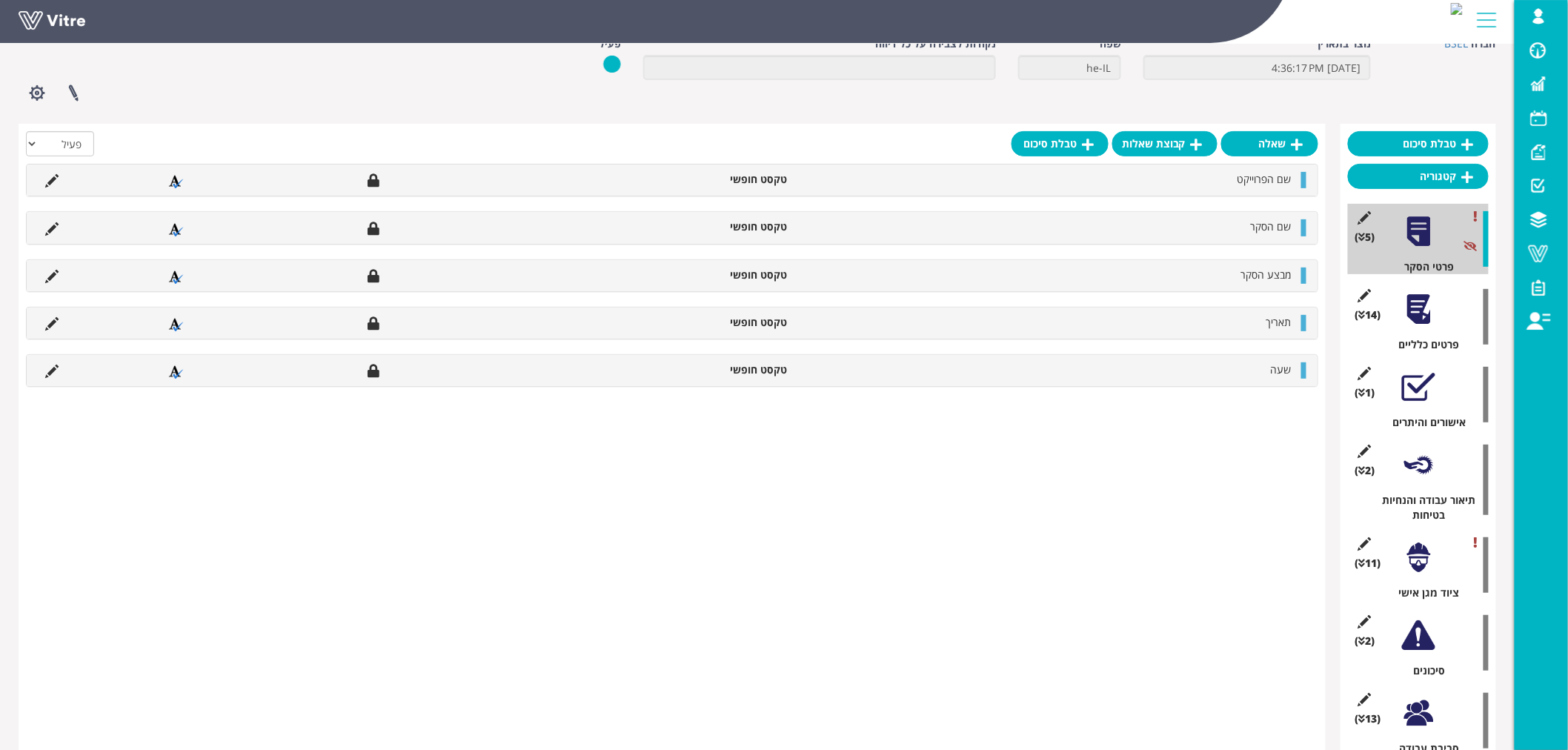
click at [458, 108] on div "פרוייקטים מקושרים הגדרת משתמשים ניהול תבניות שכפול טופס שכפול קטגוריה שפות נוספ…" at bounding box center [320, 92] width 625 height 39
click at [1420, 314] on div at bounding box center [1419, 310] width 33 height 33
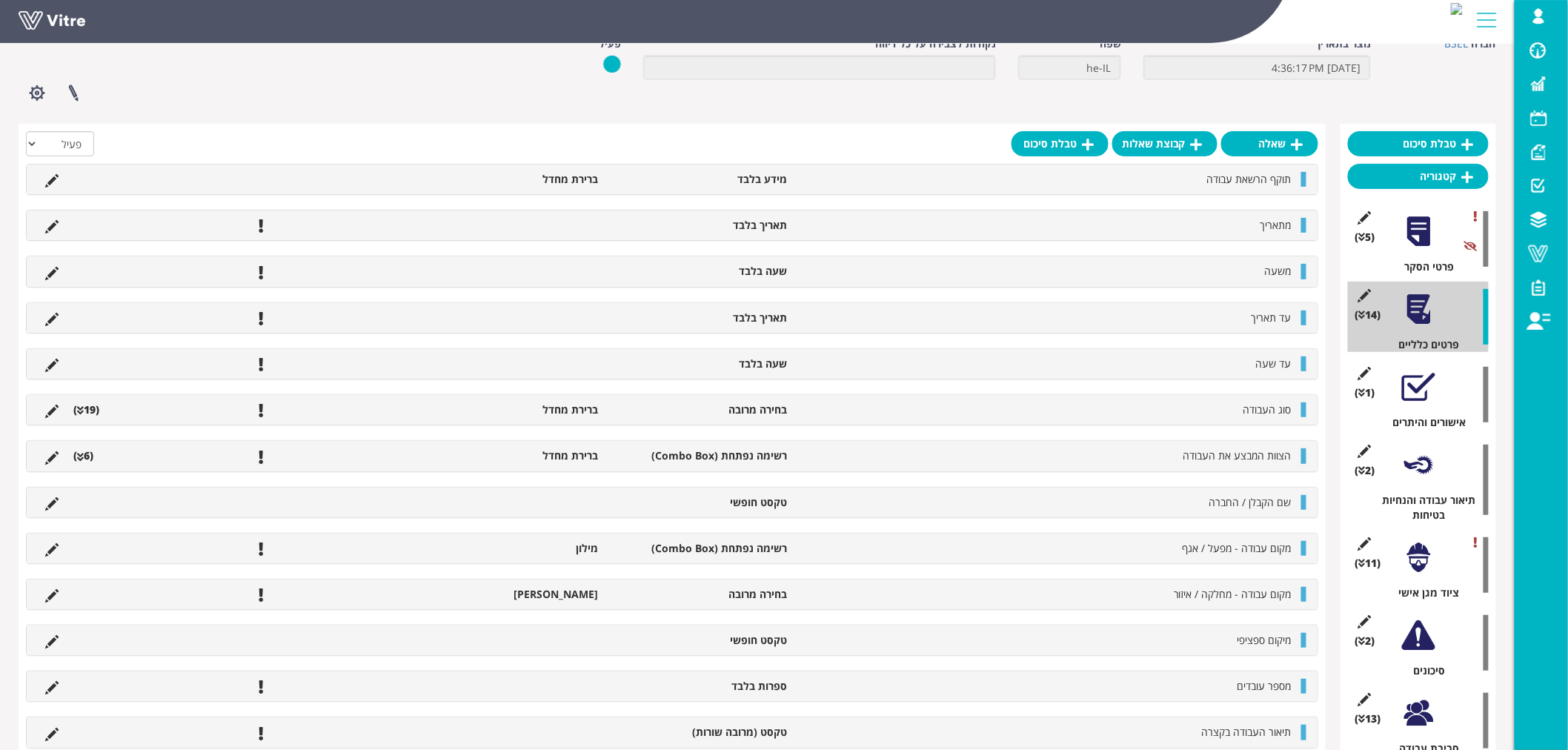
click at [1414, 388] on div at bounding box center [1419, 387] width 33 height 33
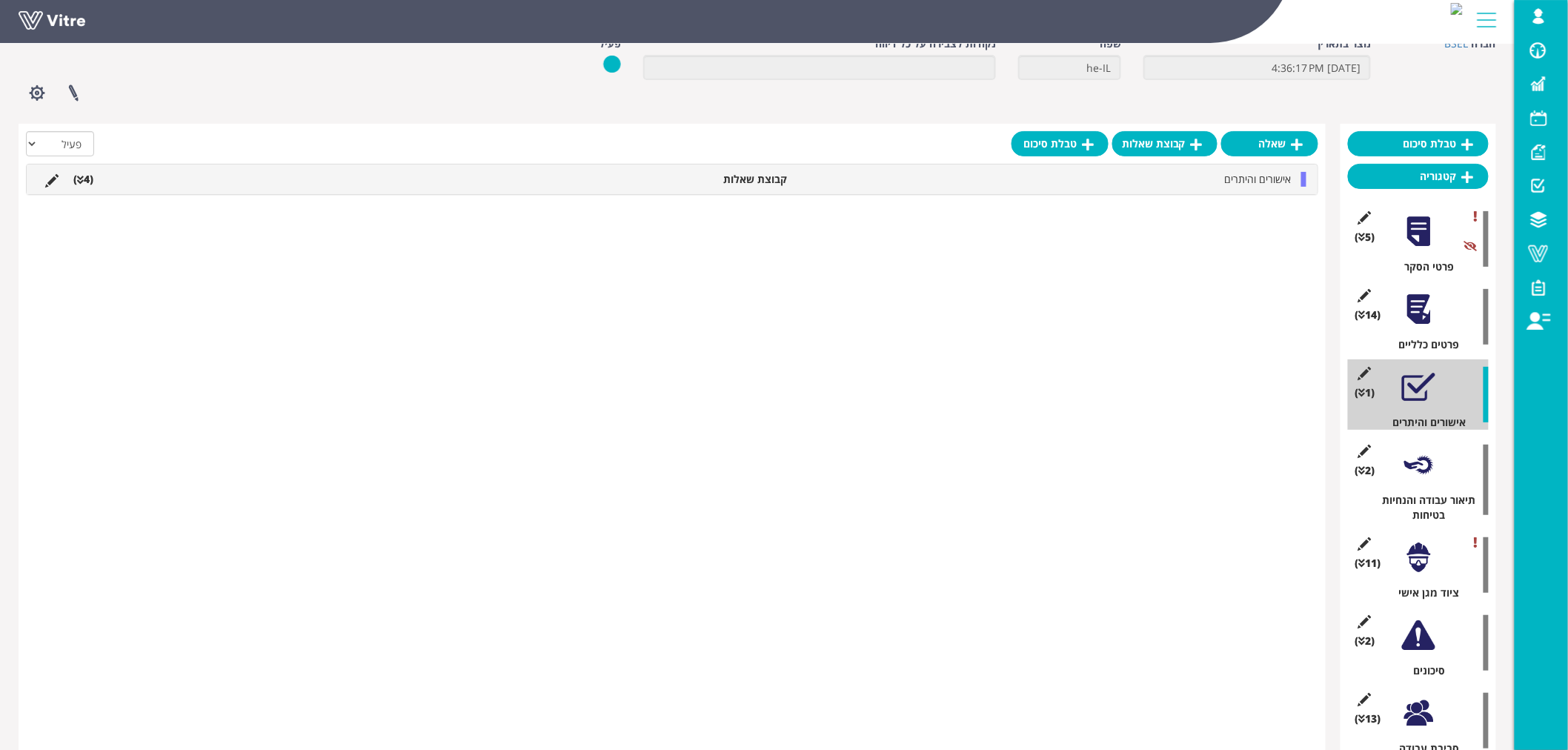
click at [882, 184] on li "אישורים והיתרים" at bounding box center [1047, 179] width 505 height 15
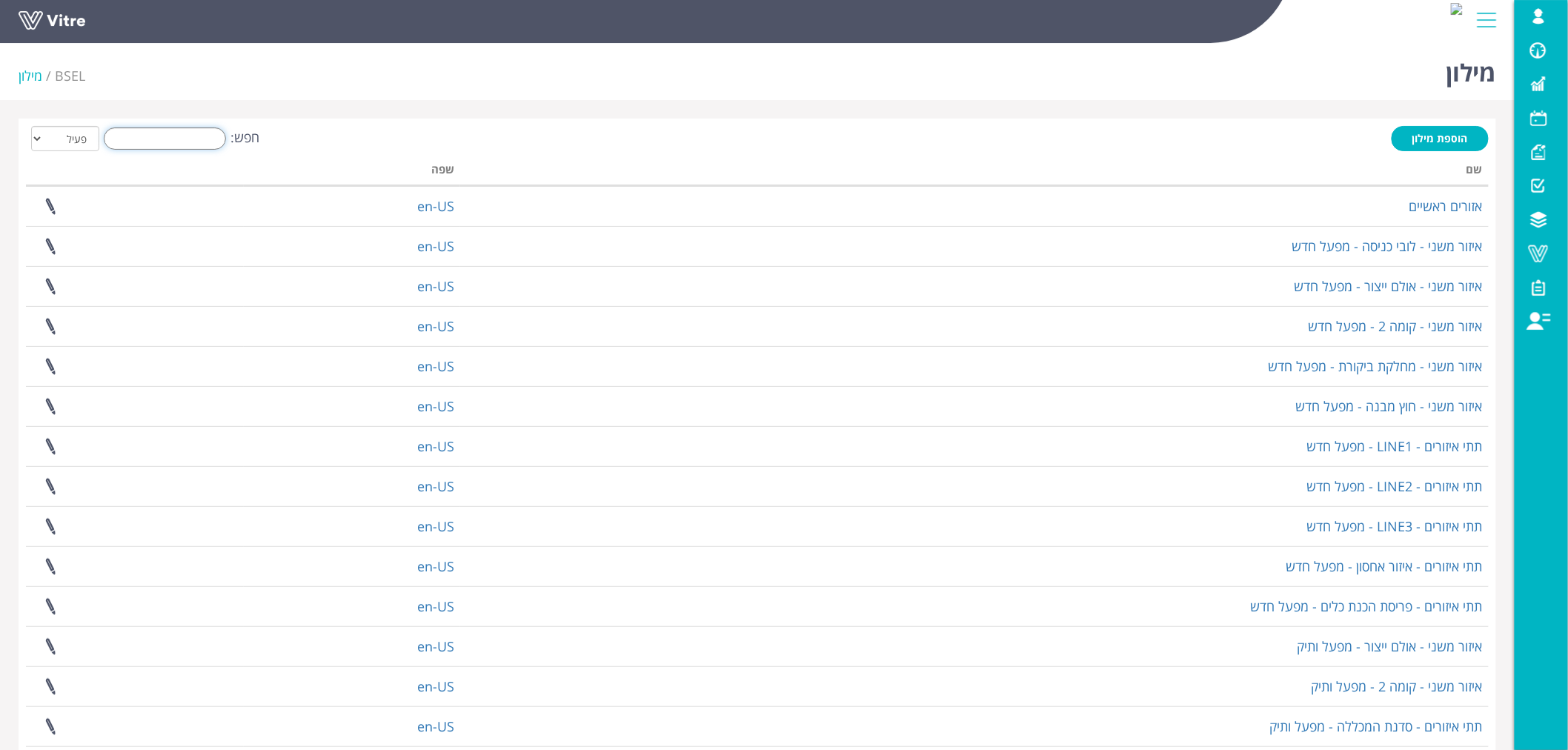
click at [185, 147] on input "חפש:" at bounding box center [165, 139] width 122 height 22
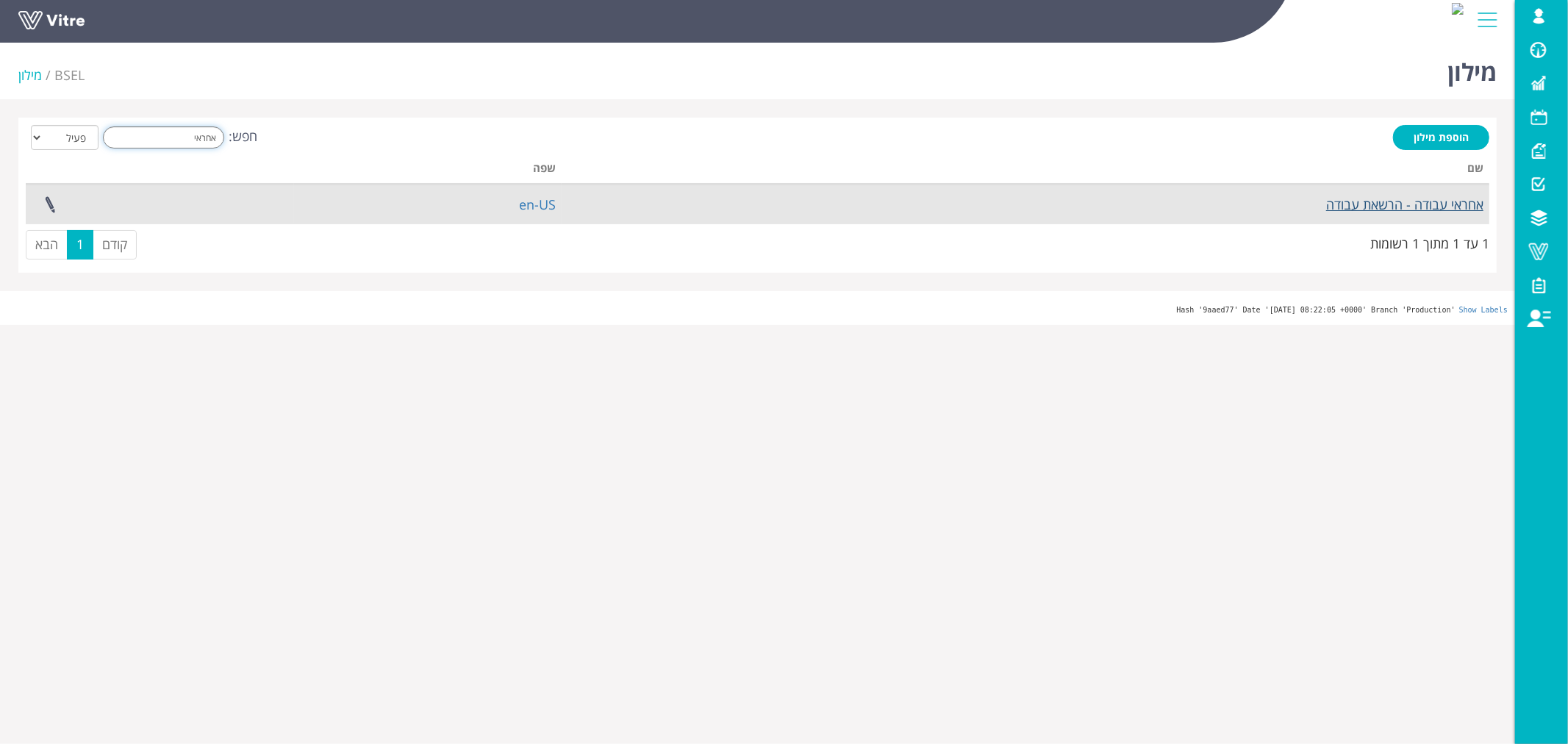
type input "אחראי"
click at [1431, 197] on link "אחראי עבודה - הרשאת עבודה" at bounding box center [1405, 204] width 158 height 17
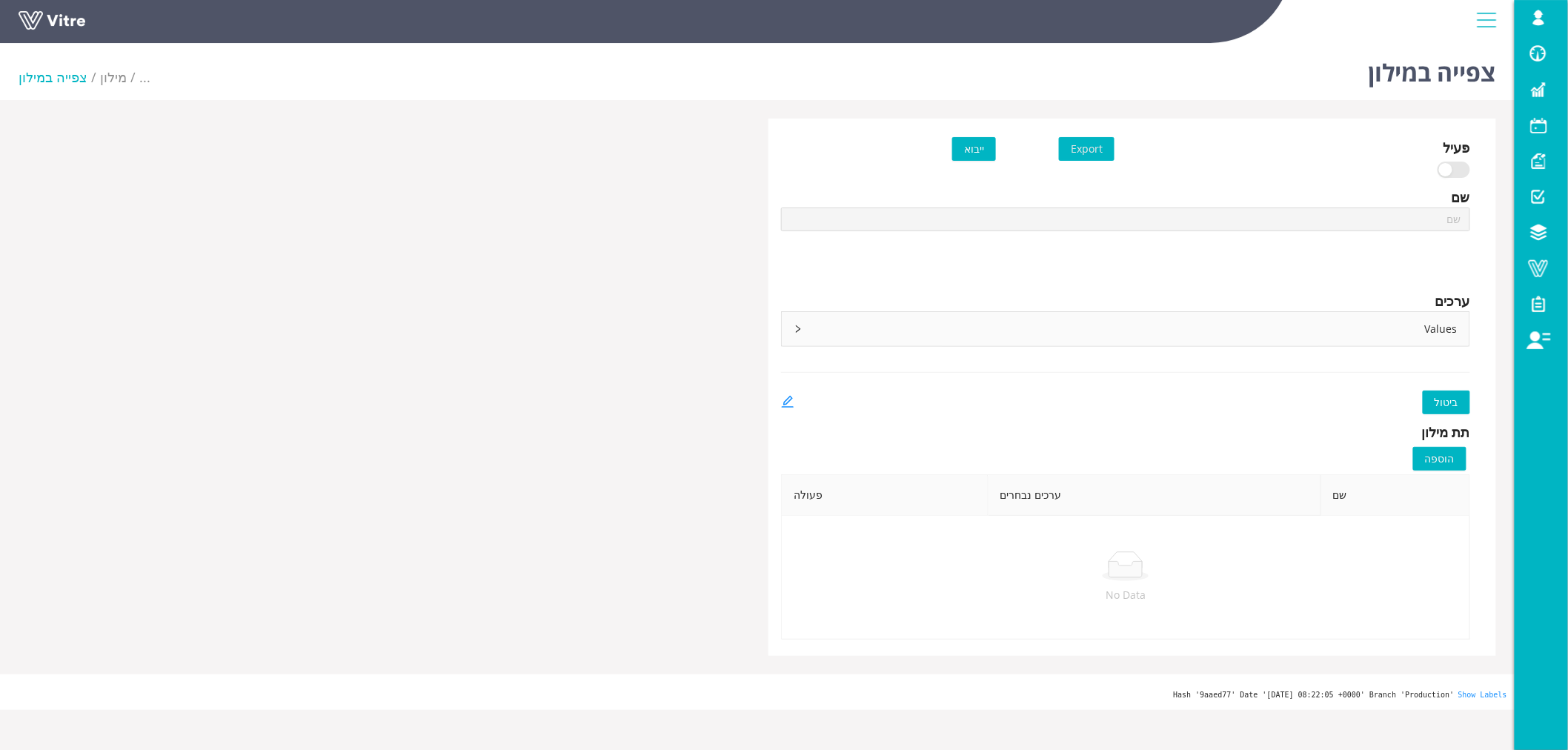
type input "אחראי עבודה - הרשאת עבודה"
click at [795, 326] on icon "right" at bounding box center [798, 329] width 9 height 9
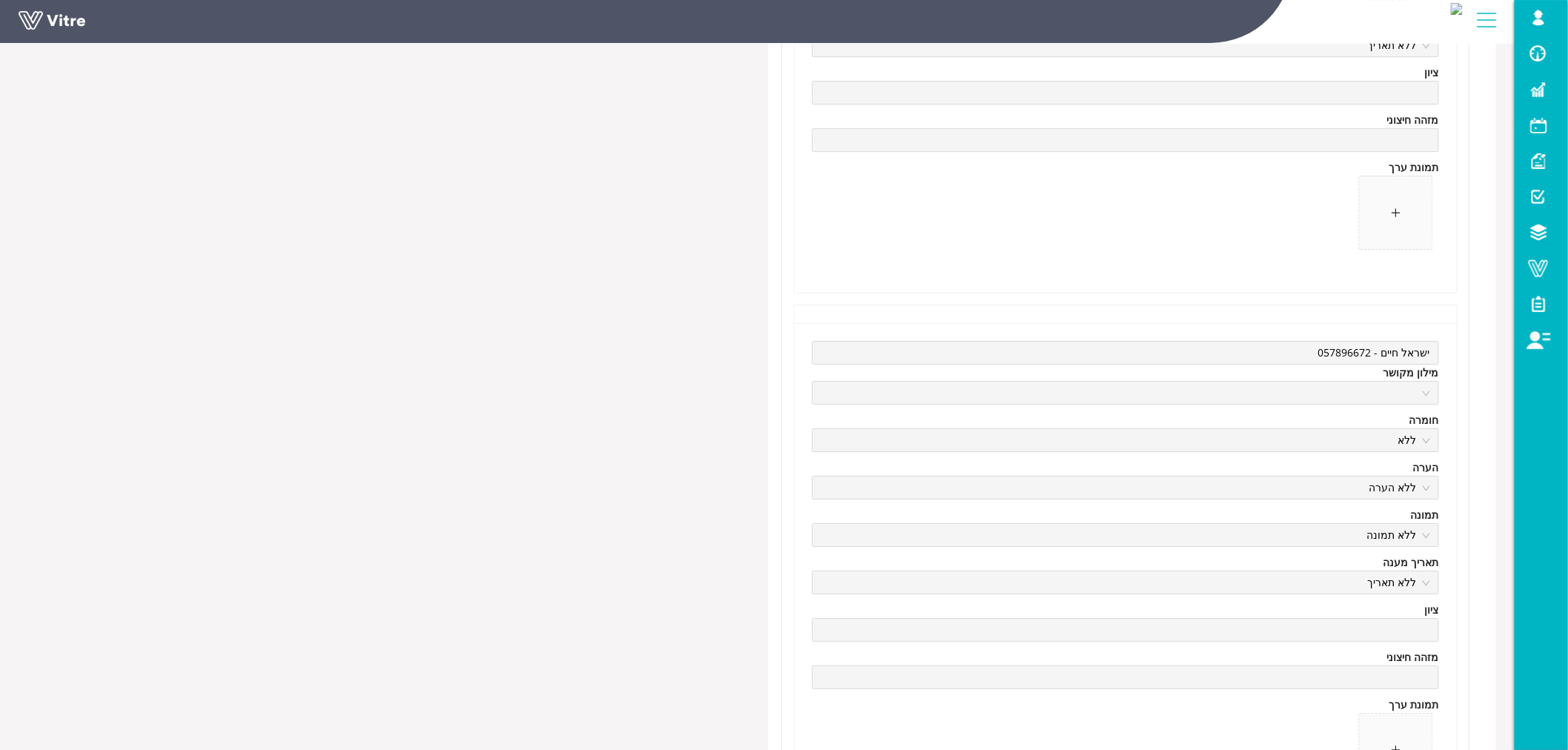
scroll to position [4834, 0]
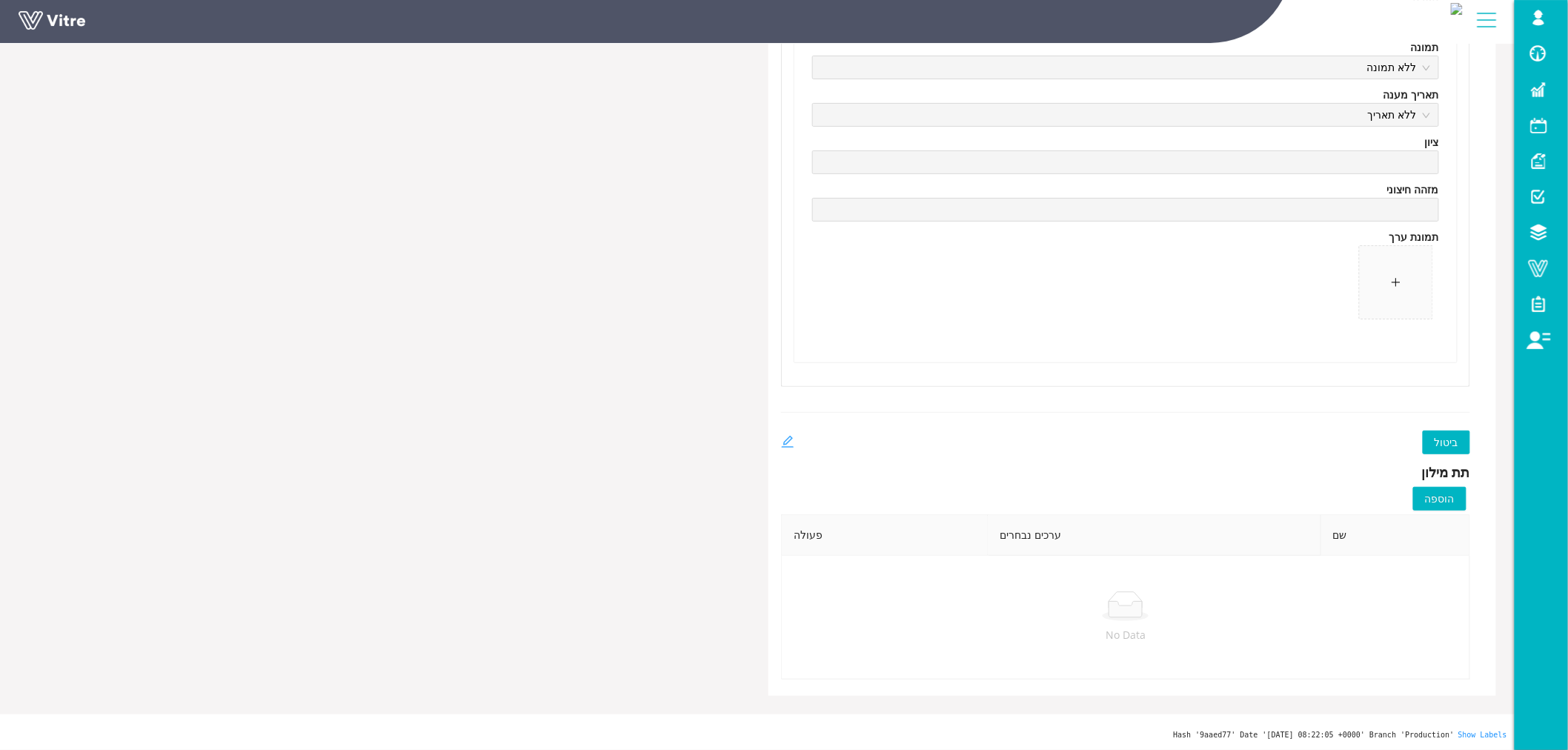
click at [786, 439] on icon "edit" at bounding box center [788, 442] width 13 height 13
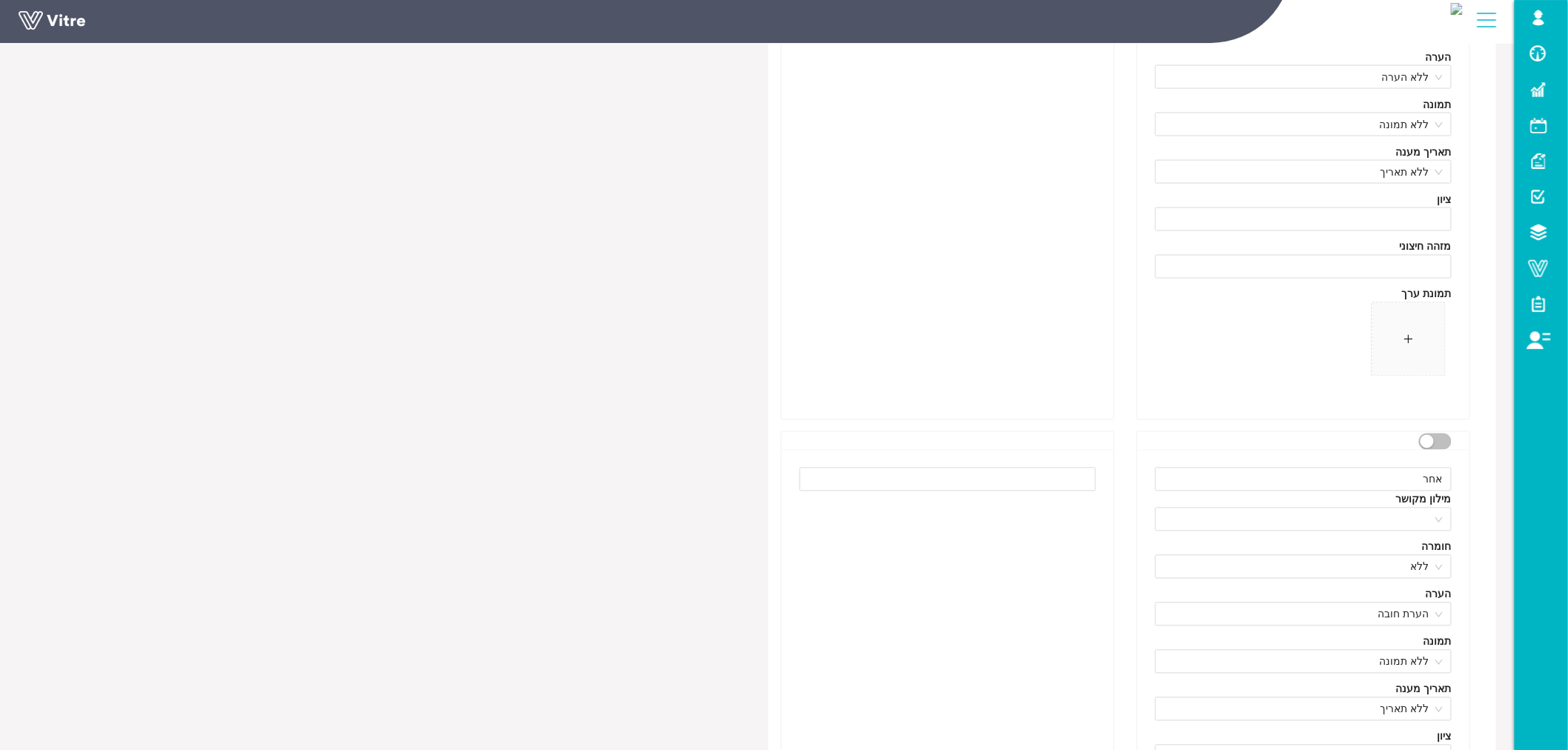
scroll to position [1235, 0]
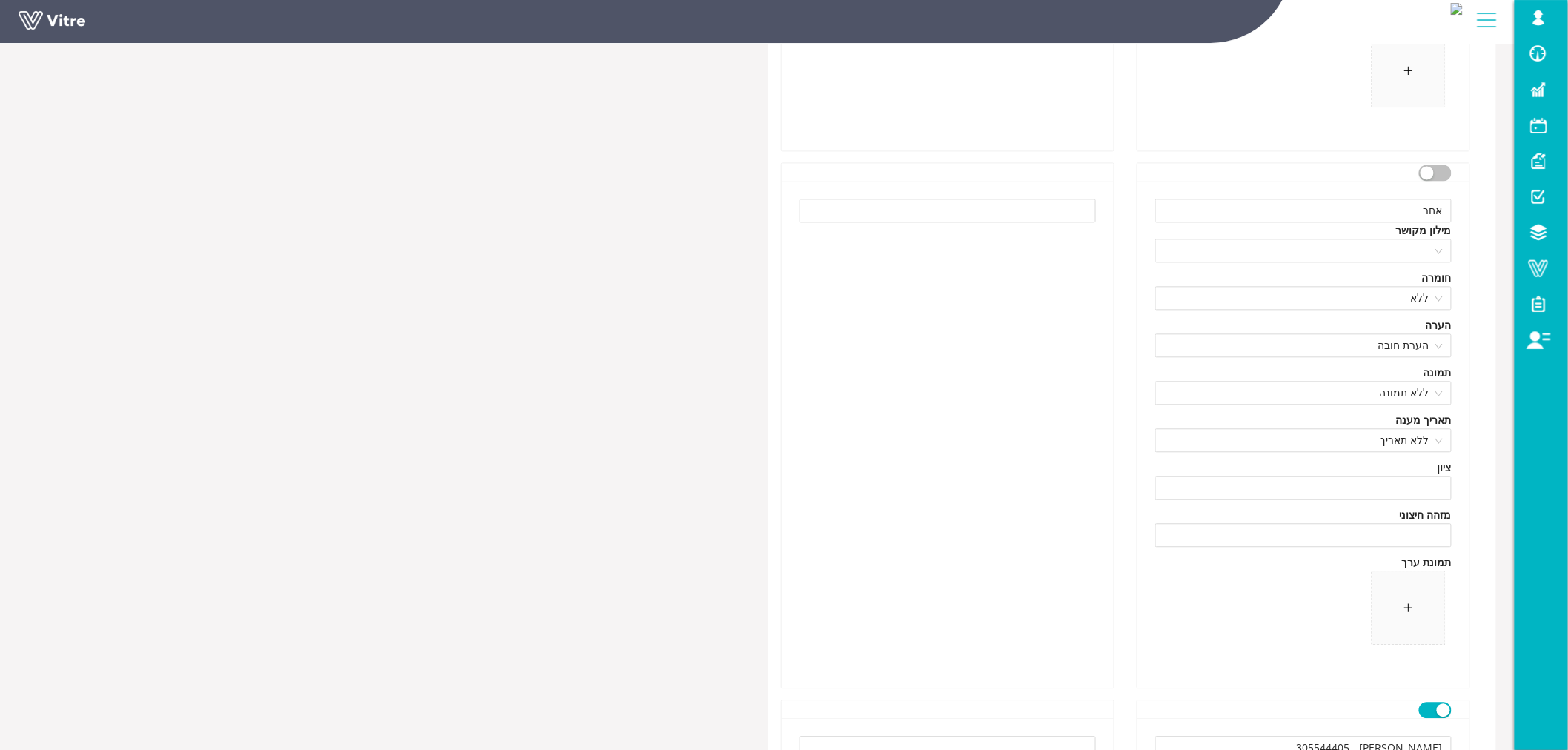
click at [1439, 173] on button "button" at bounding box center [1435, 173] width 32 height 17
click at [1439, 173] on div "button" at bounding box center [1443, 173] width 13 height 13
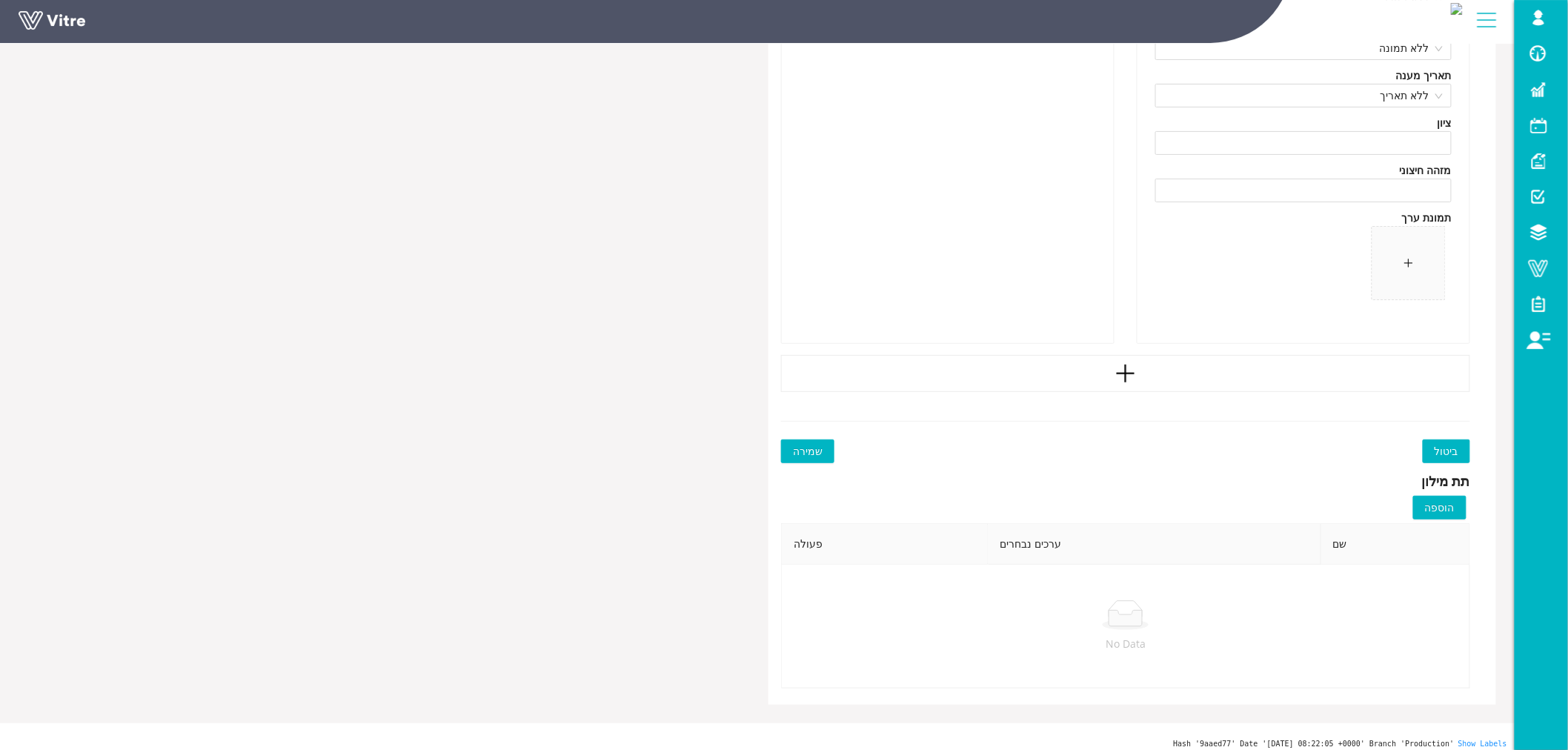
scroll to position [4814, 0]
click at [1132, 364] on icon "plus" at bounding box center [1125, 365] width 18 height 2
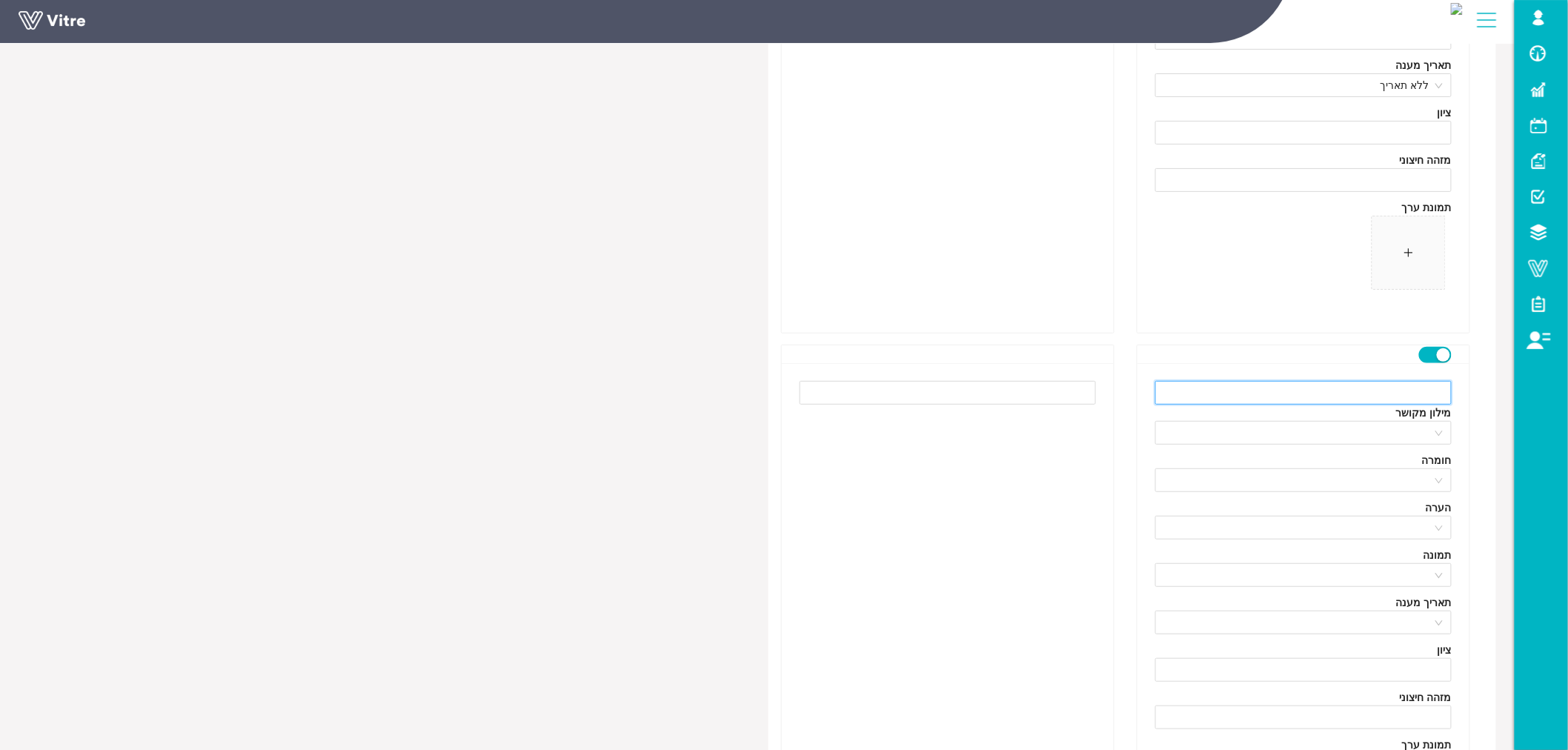
click at [1377, 395] on input "text" at bounding box center [1304, 393] width 297 height 24
type input "אחר"
click at [1432, 526] on input "search" at bounding box center [1298, 528] width 268 height 22
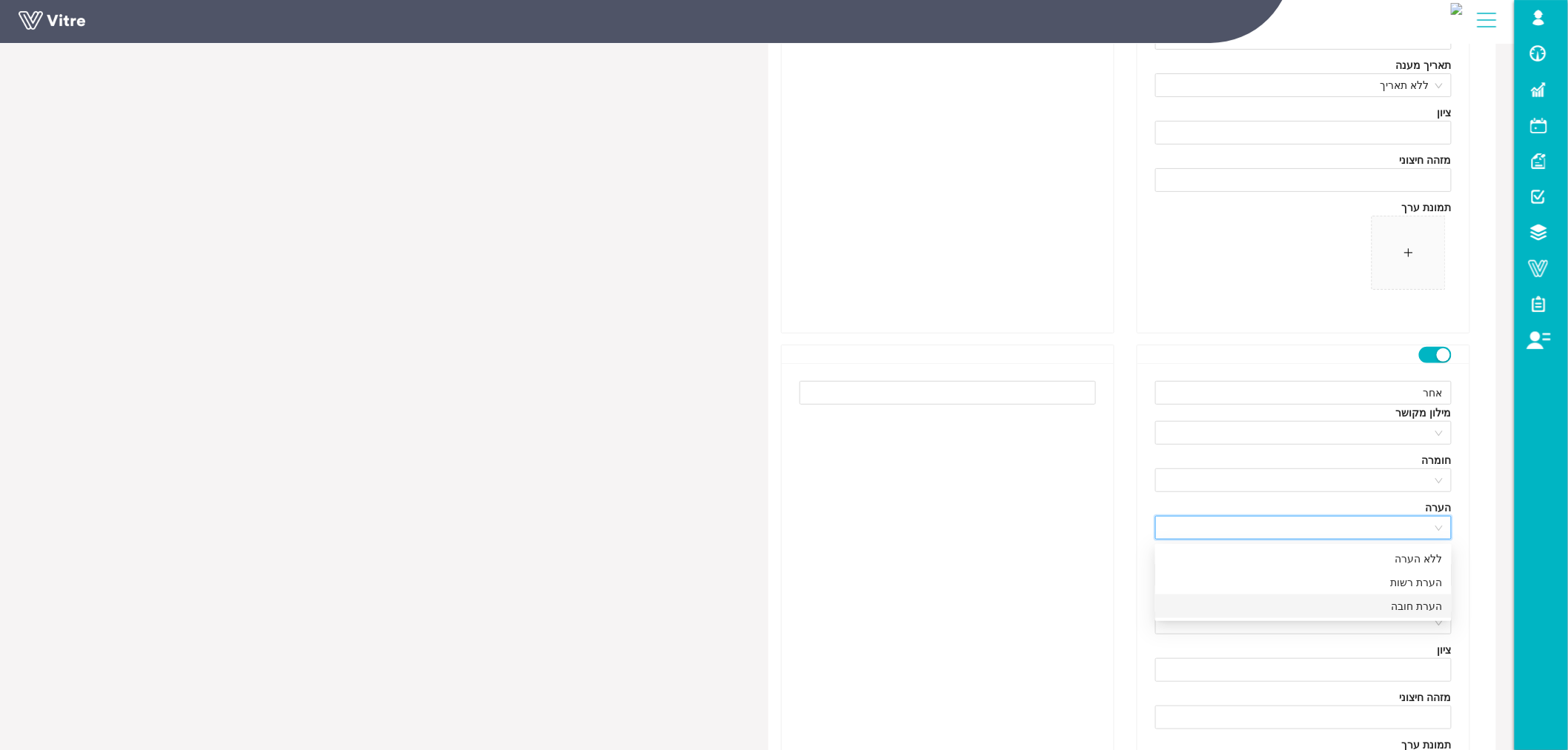
click at [1421, 607] on div "הערת חובה" at bounding box center [1303, 607] width 278 height 17
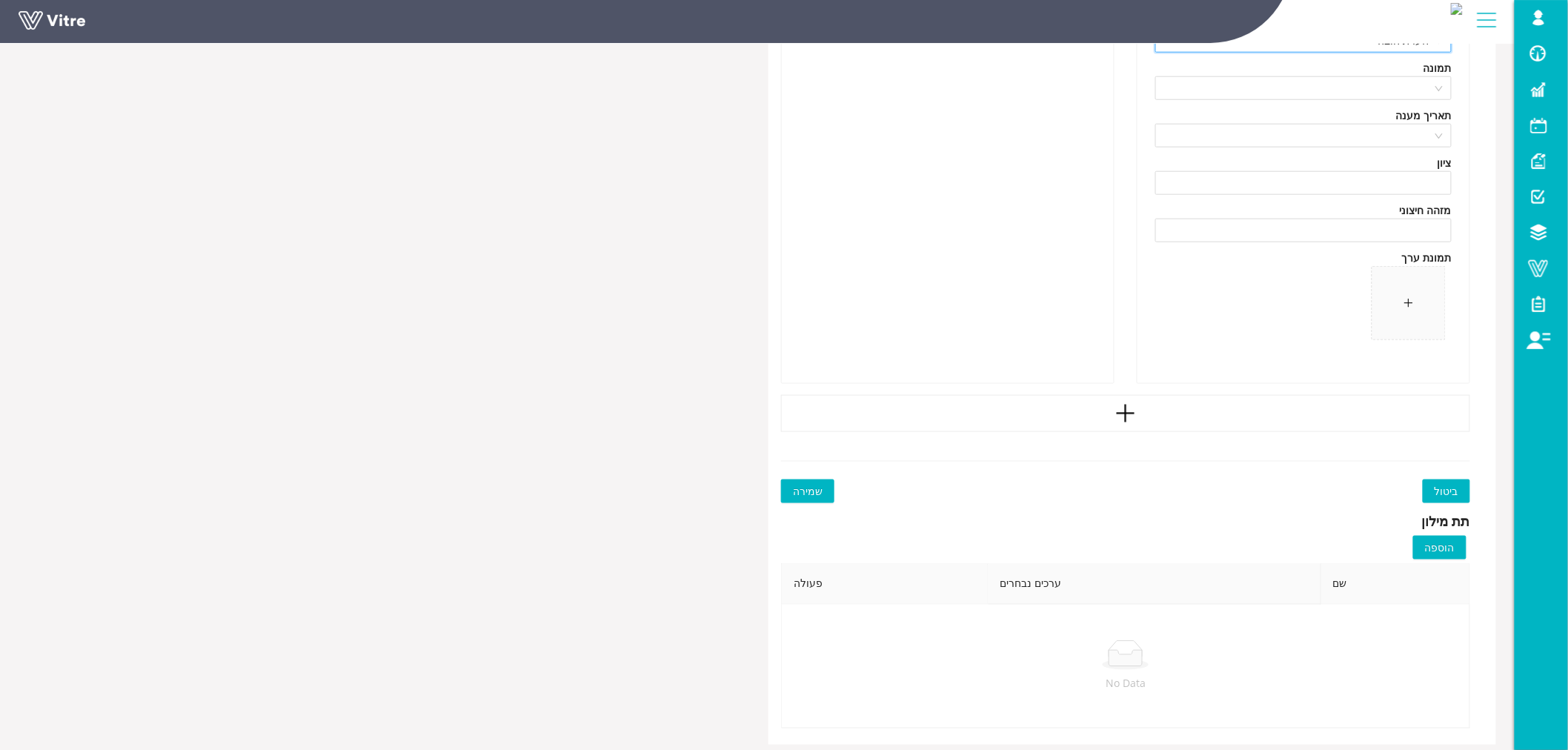
scroll to position [5352, 0]
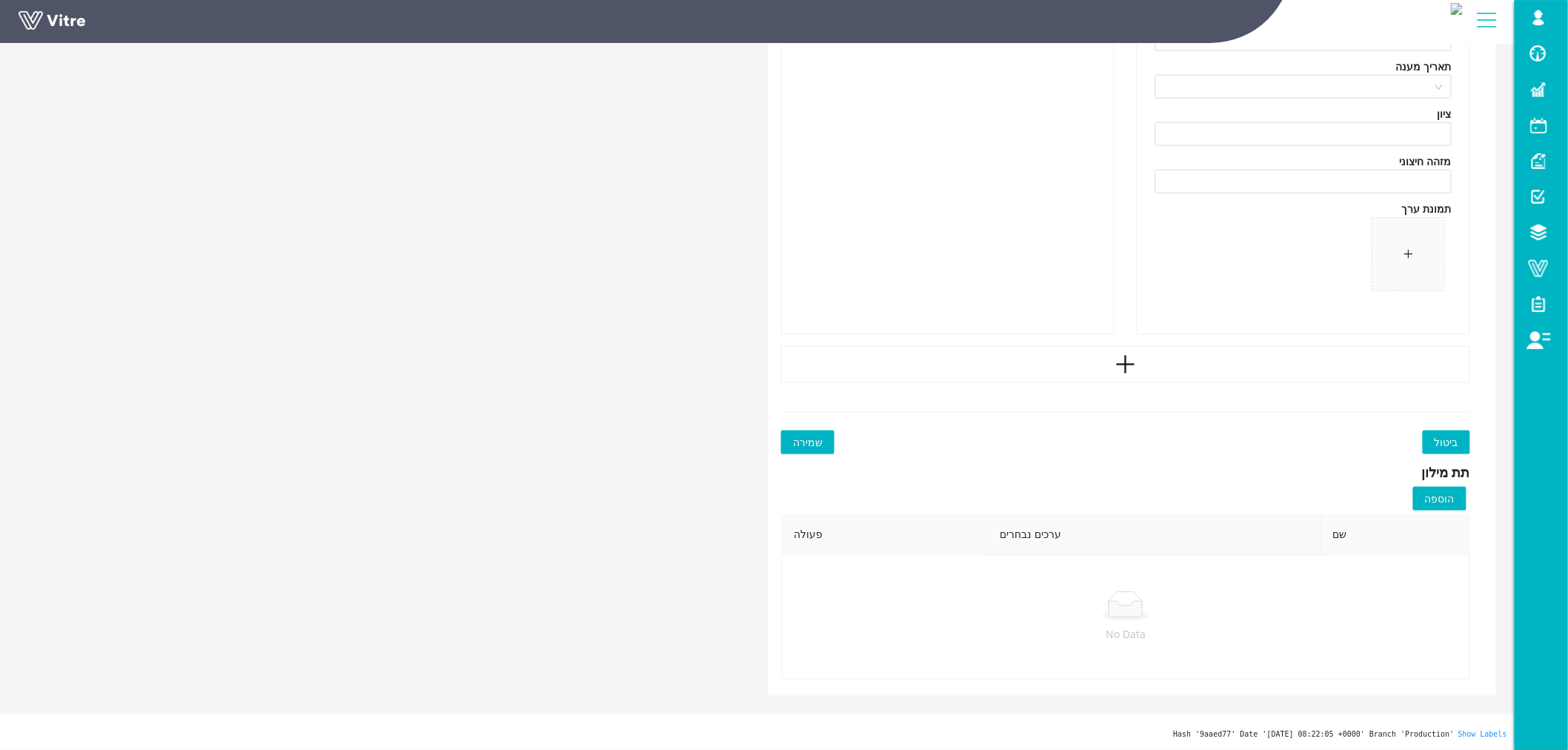
click at [819, 446] on span "שמירה" at bounding box center [808, 443] width 30 height 17
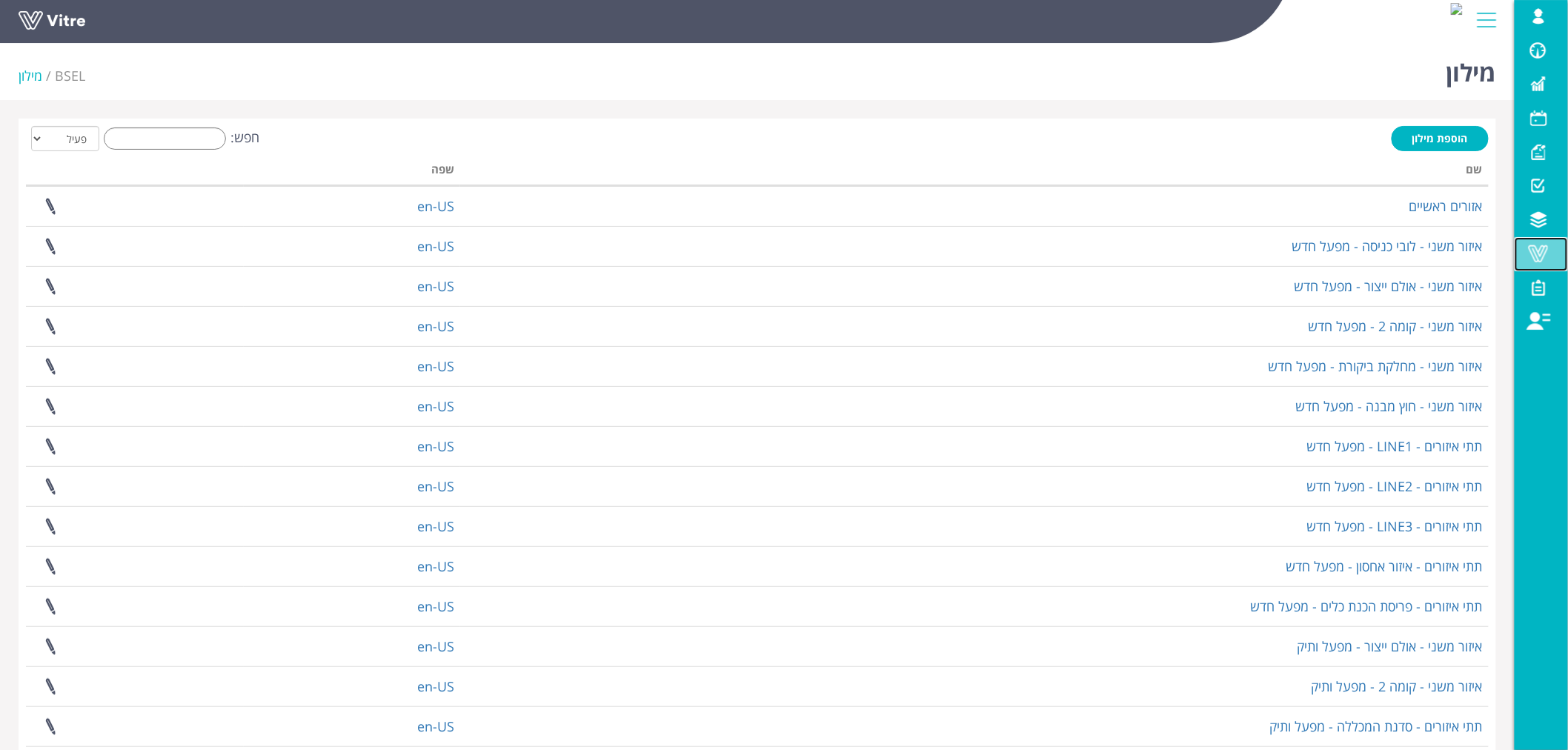
click at [1538, 249] on span at bounding box center [1538, 253] width 37 height 18
